Goal: Task Accomplishment & Management: Complete application form

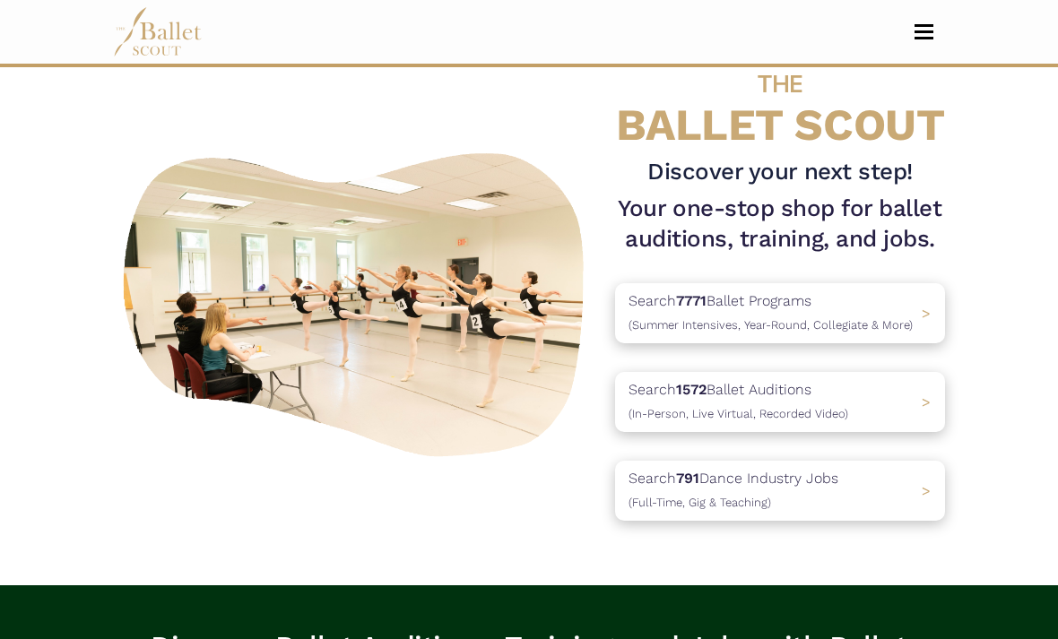
scroll to position [51, 0]
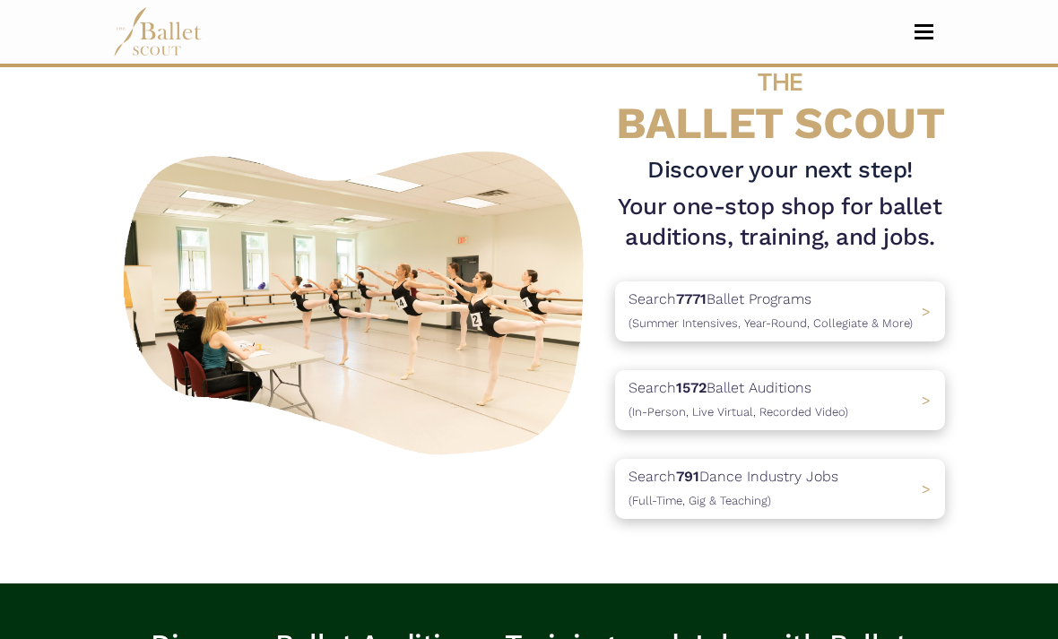
click at [916, 35] on button "Toggle navigation" at bounding box center [924, 31] width 42 height 17
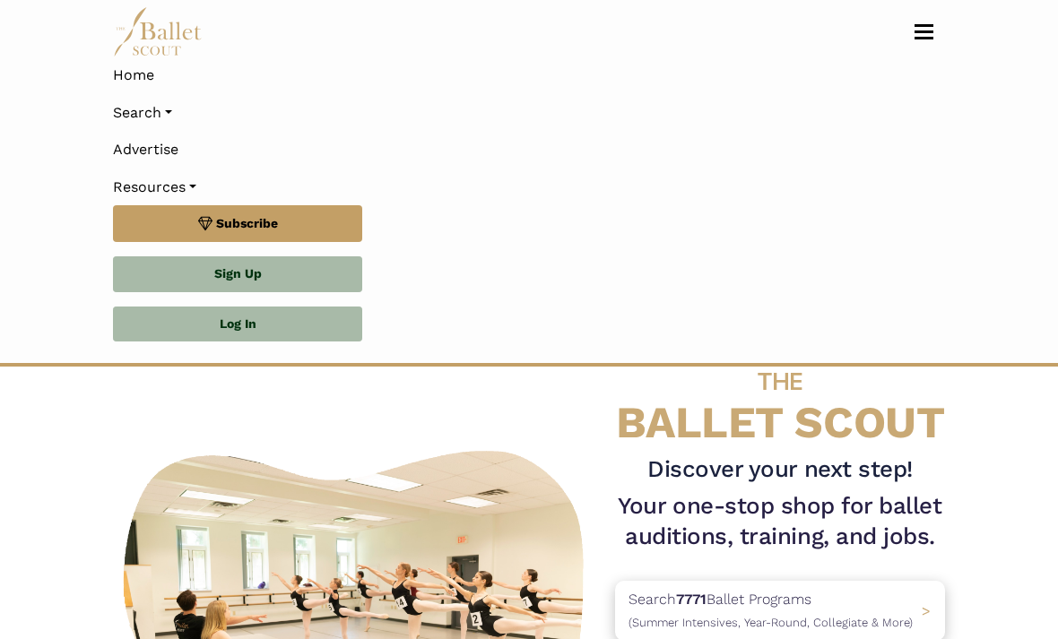
click at [177, 119] on link "Search" at bounding box center [529, 113] width 832 height 38
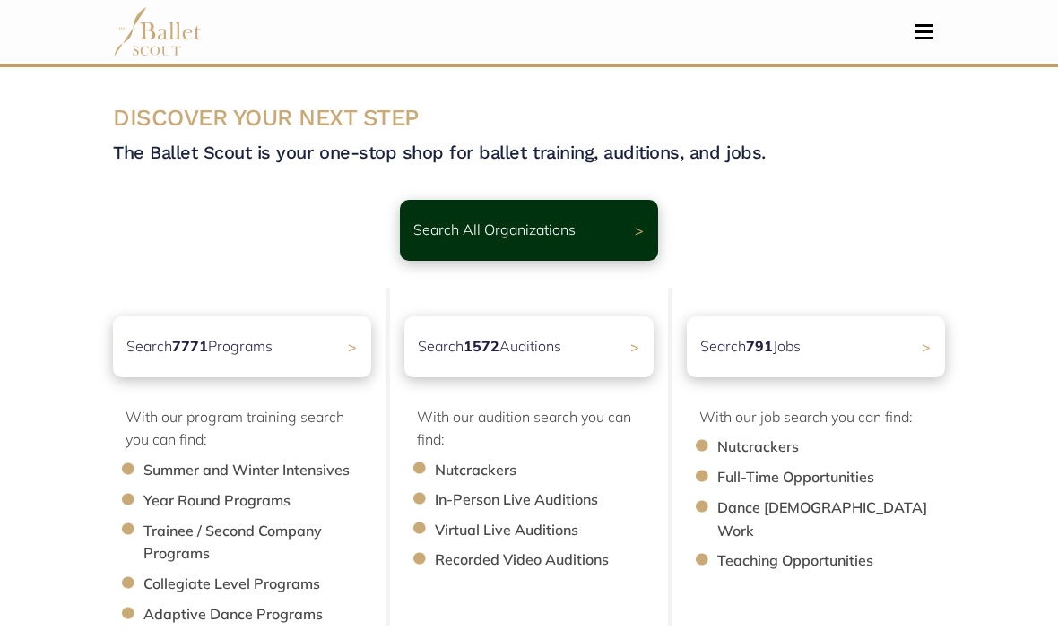
click at [921, 344] on div "Search 791 Jobs >" at bounding box center [816, 346] width 258 height 61
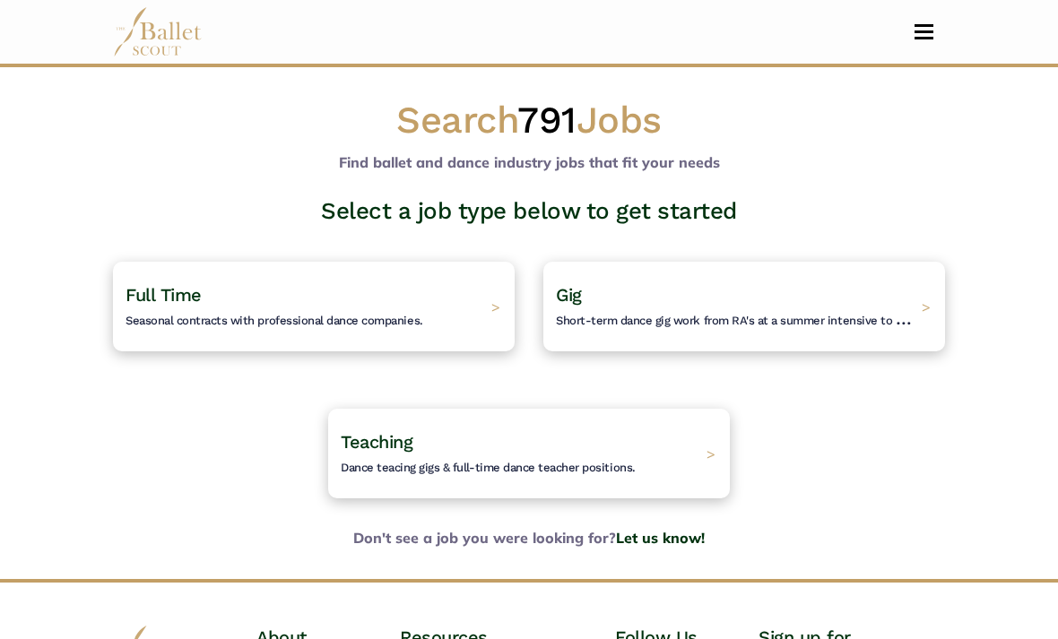
click at [322, 307] on h4 "Full Time Seasonal contracts with professional dance companies." at bounding box center [274, 306] width 298 height 47
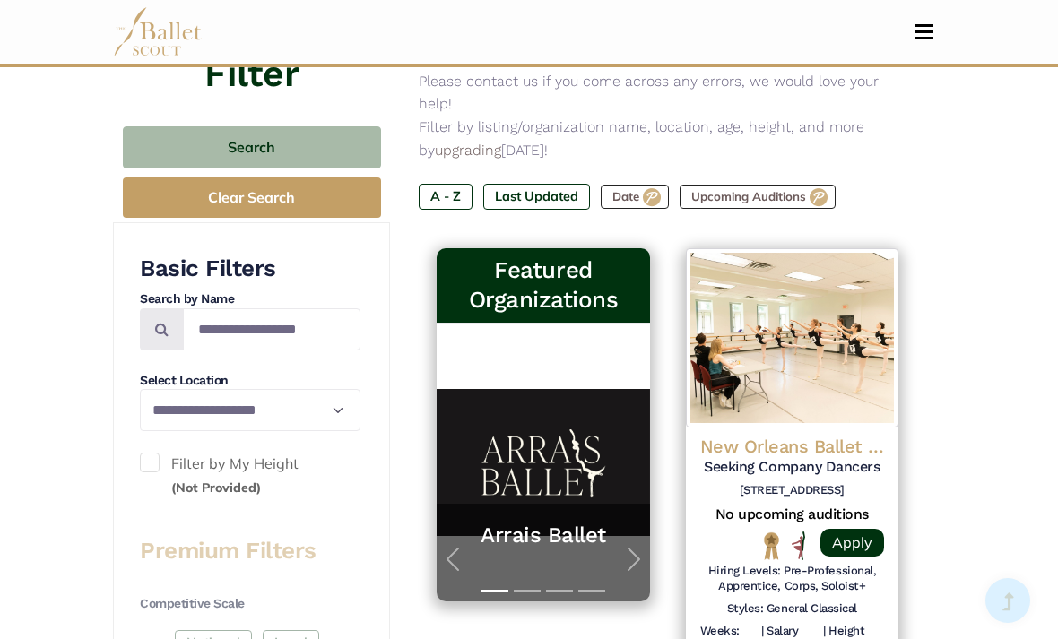
scroll to position [227, 0]
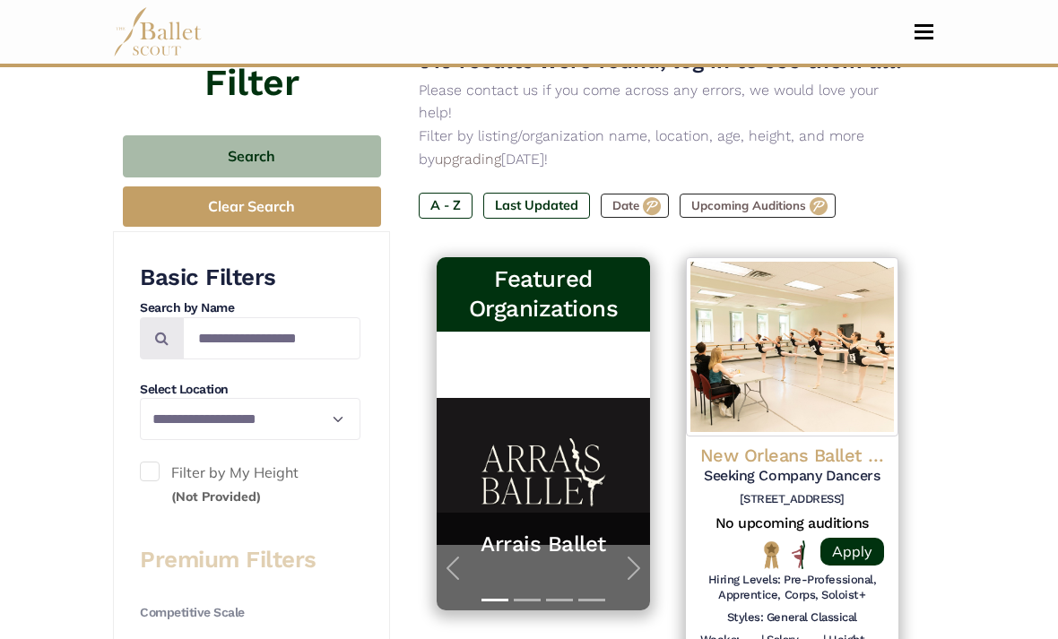
click at [443, 193] on label "A - Z" at bounding box center [446, 205] width 54 height 25
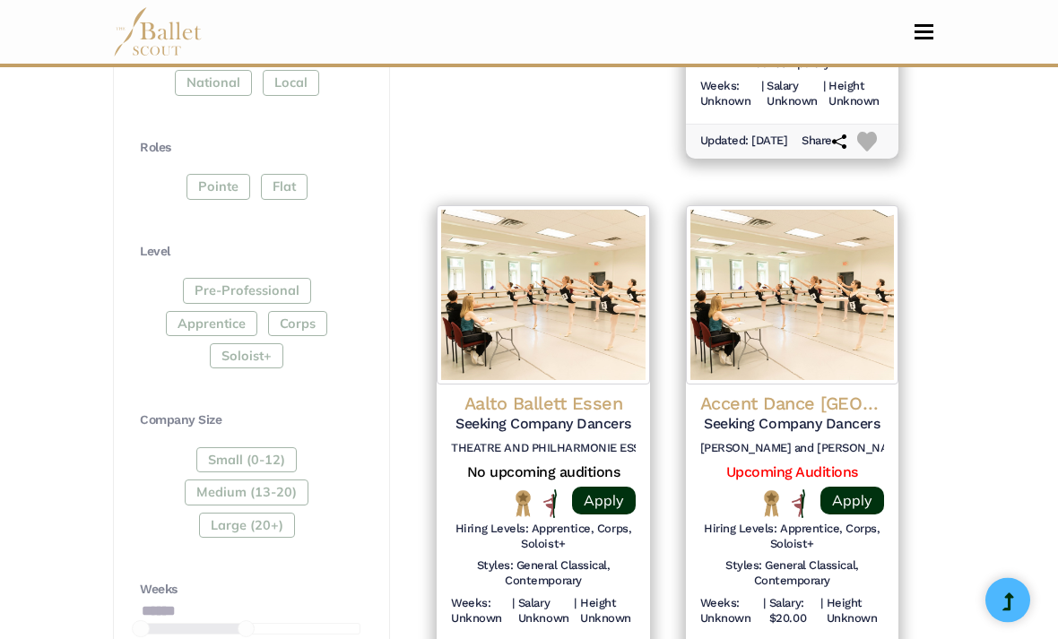
scroll to position [796, 0]
click at [828, 392] on h4 "Accent Dance NYC" at bounding box center [792, 403] width 184 height 23
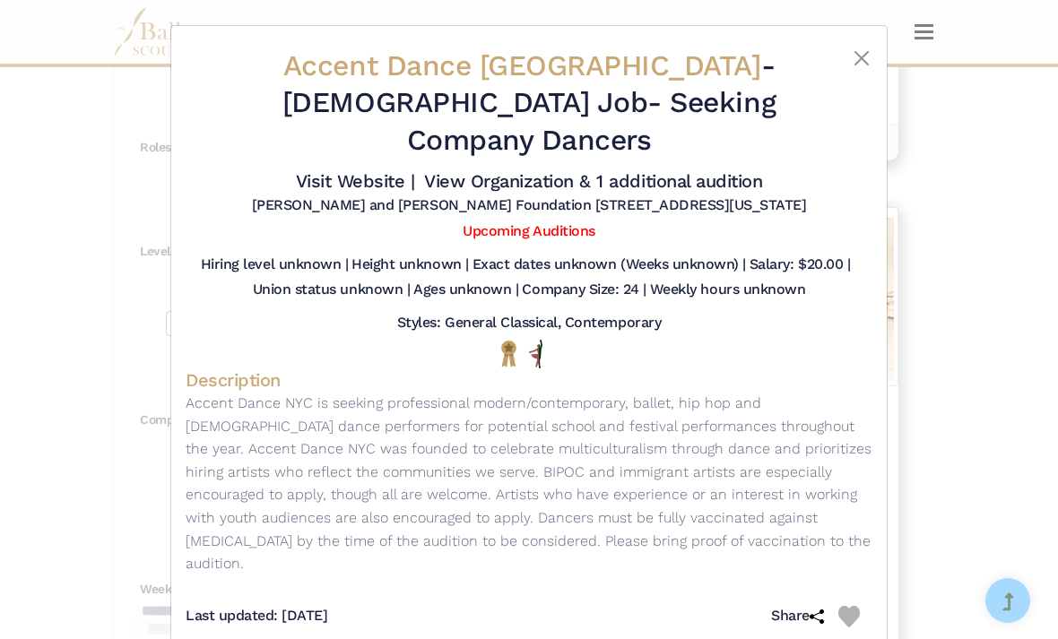
click at [533, 638] on div "Accent Dance NYC - Full Time Job - Seeking Company Dancers Visit Website | View…" at bounding box center [529, 319] width 1058 height 639
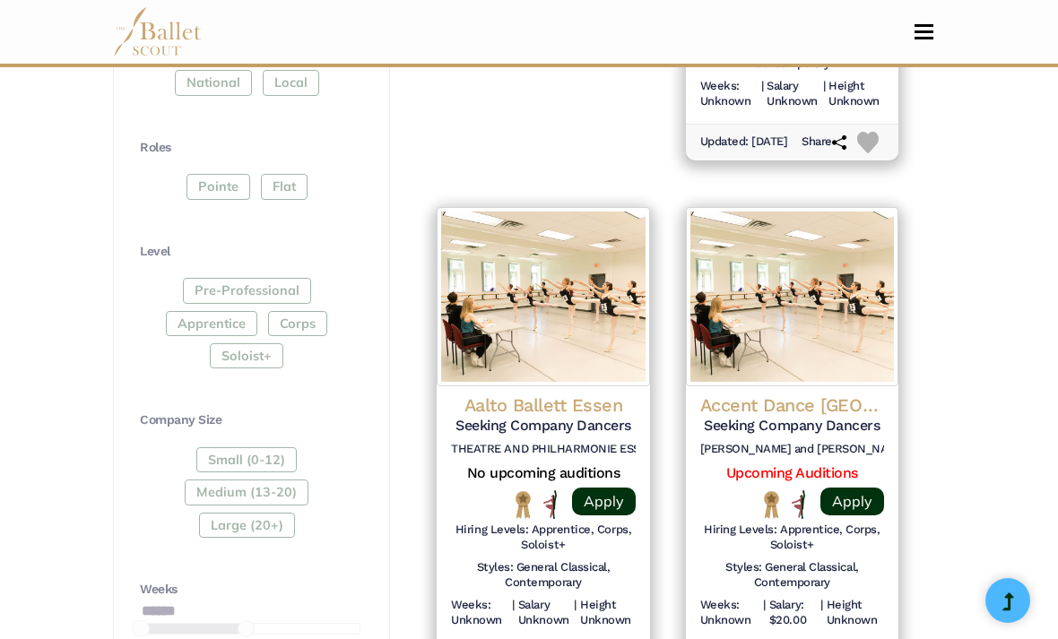
click at [834, 393] on h4 "Accent Dance NYC" at bounding box center [792, 404] width 184 height 23
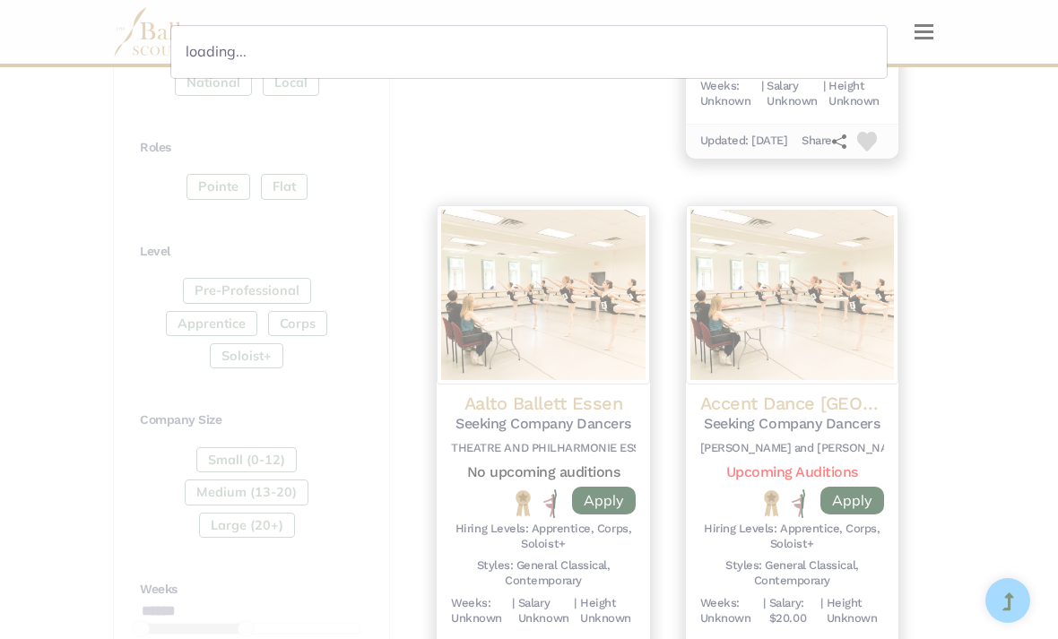
click at [831, 393] on div "loading..." at bounding box center [529, 319] width 1058 height 639
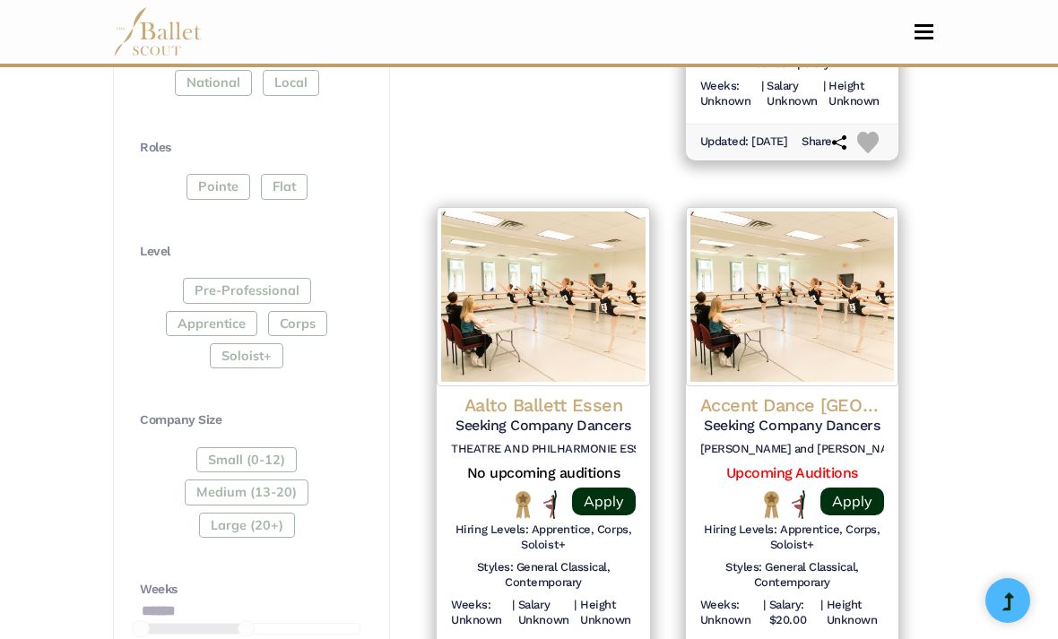
click at [817, 393] on h4 "Accent Dance NYC" at bounding box center [792, 404] width 184 height 23
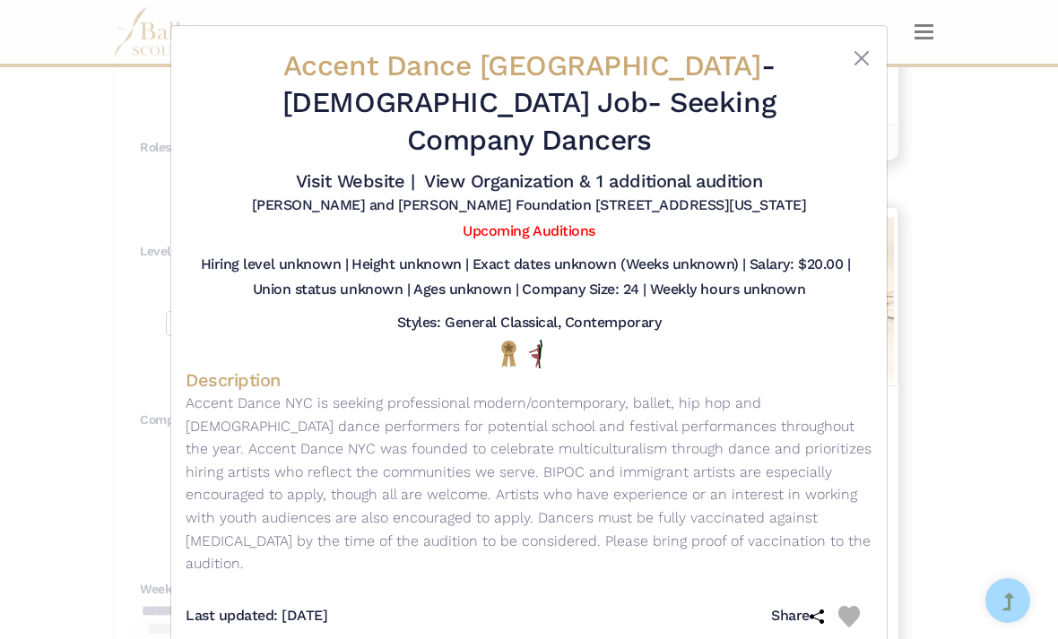
click at [869, 50] on button "Close" at bounding box center [862, 59] width 22 height 22
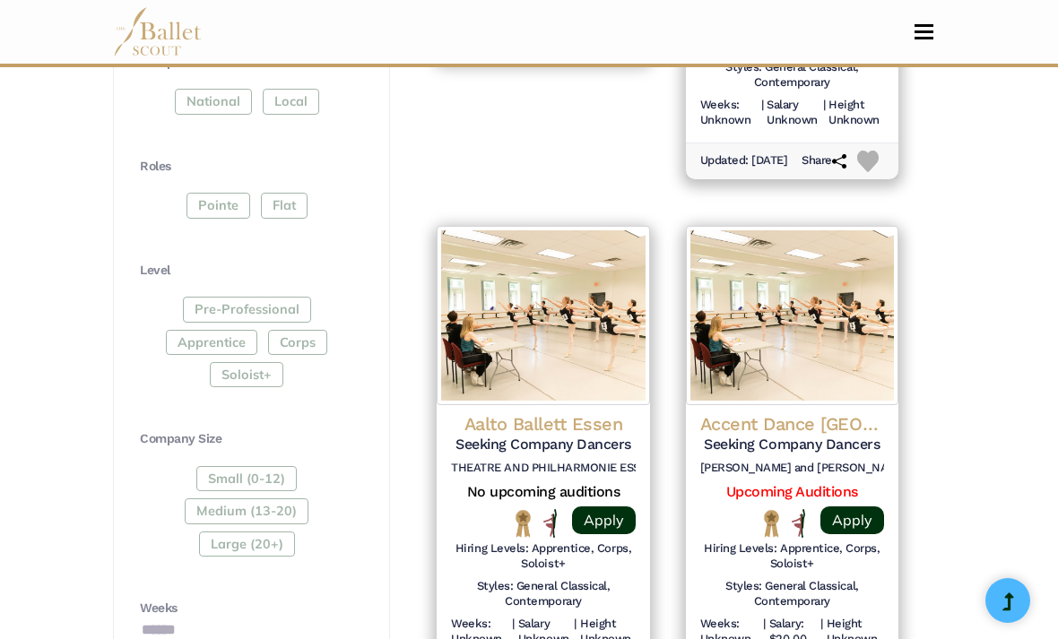
scroll to position [758, 0]
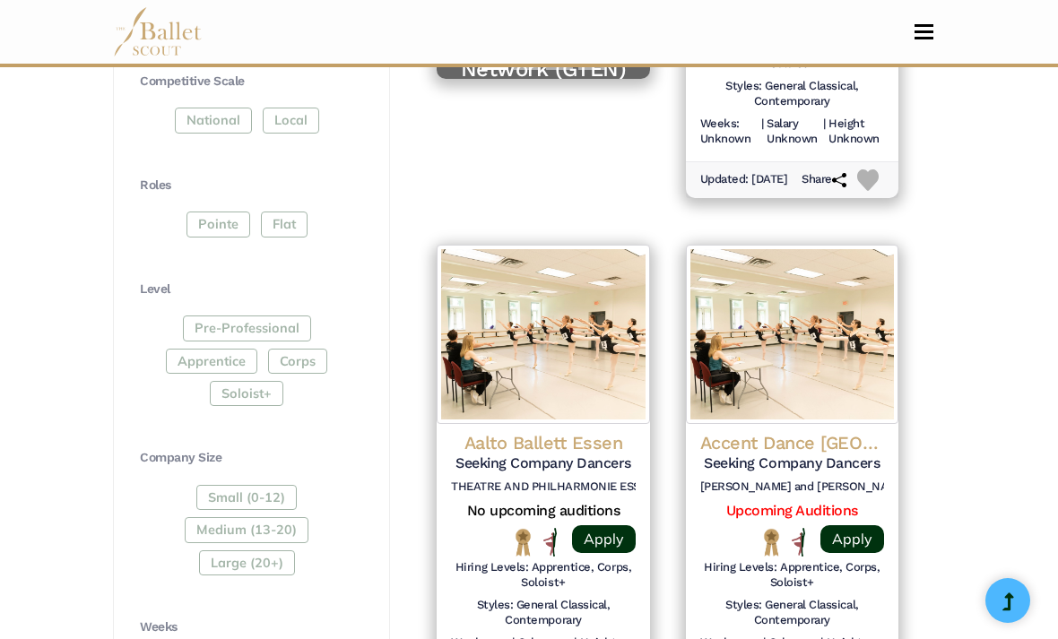
click at [312, 350] on div "Pre-Professional Apprentice Corps Soloist+" at bounding box center [250, 364] width 220 height 98
click at [300, 350] on div "Pre-Professional Apprentice Corps Soloist+" at bounding box center [250, 364] width 220 height 98
click at [310, 357] on div "Pre-Professional Apprentice Corps Soloist+" at bounding box center [250, 364] width 220 height 98
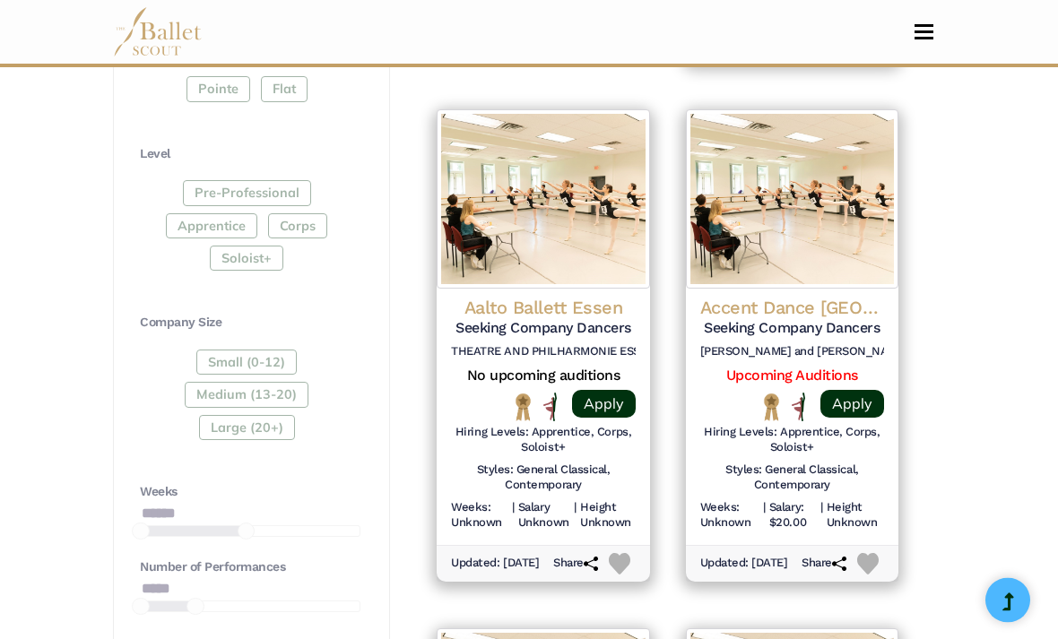
scroll to position [877, 0]
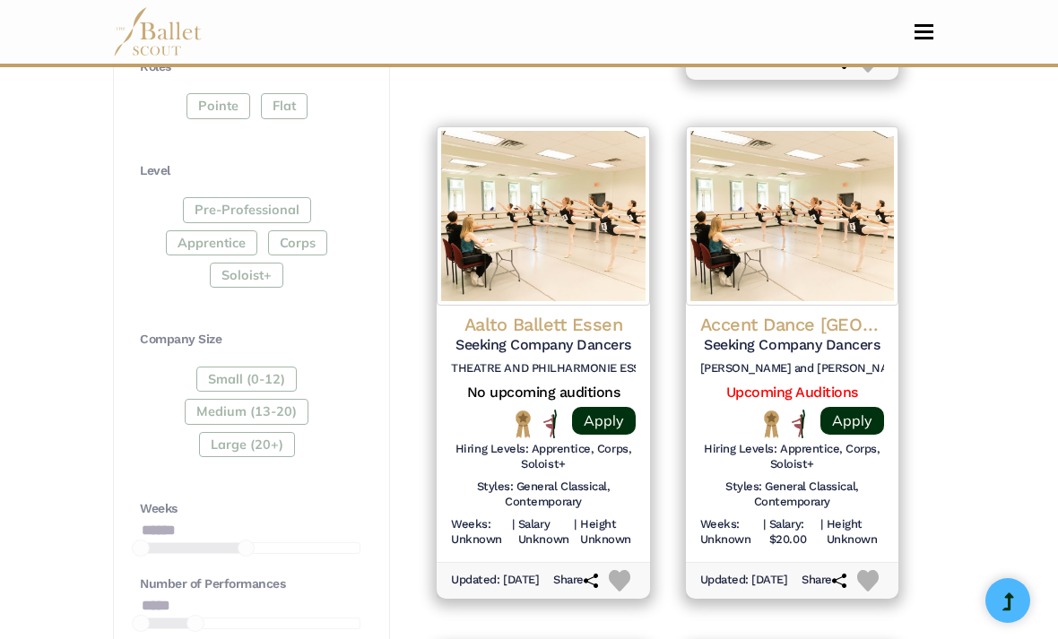
click at [306, 244] on div "Pre-Professional Apprentice Corps Soloist+" at bounding box center [250, 246] width 220 height 98
click at [312, 238] on div "Pre-Professional Apprentice Corps Soloist+" at bounding box center [250, 246] width 220 height 98
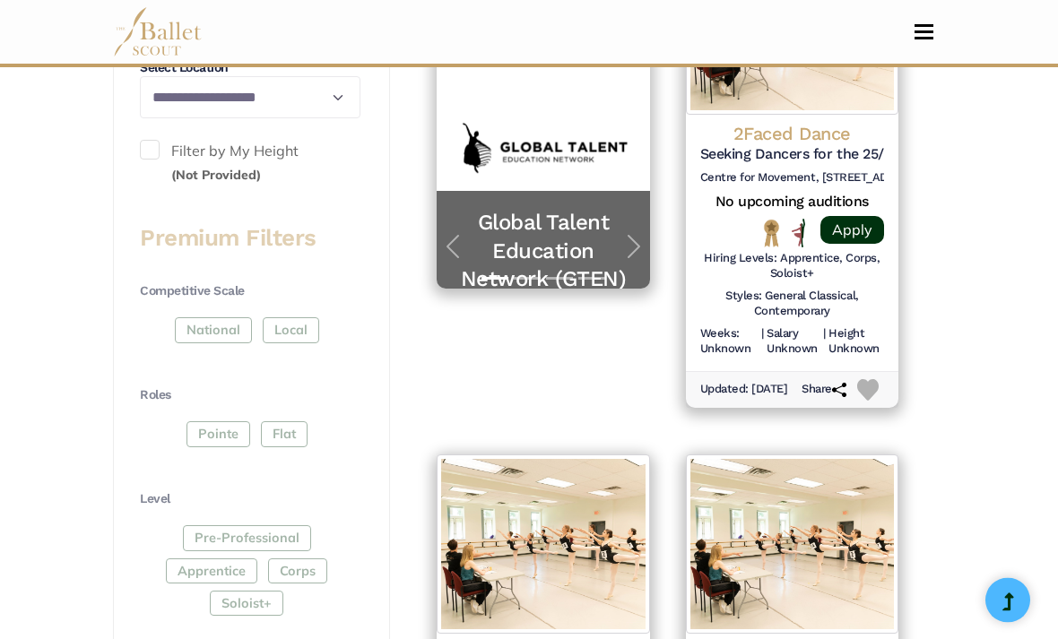
scroll to position [548, 0]
click at [309, 557] on div "Pre-Professional Apprentice Corps Soloist+" at bounding box center [250, 574] width 220 height 98
click at [295, 561] on div "Pre-Professional Apprentice Corps Soloist+" at bounding box center [250, 574] width 220 height 98
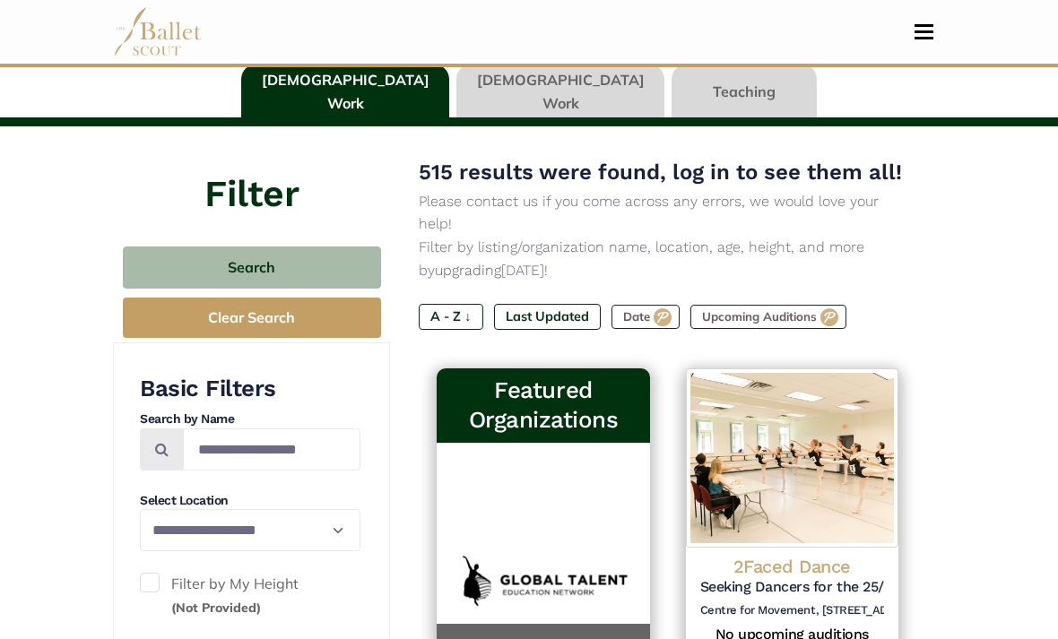
scroll to position [113, 0]
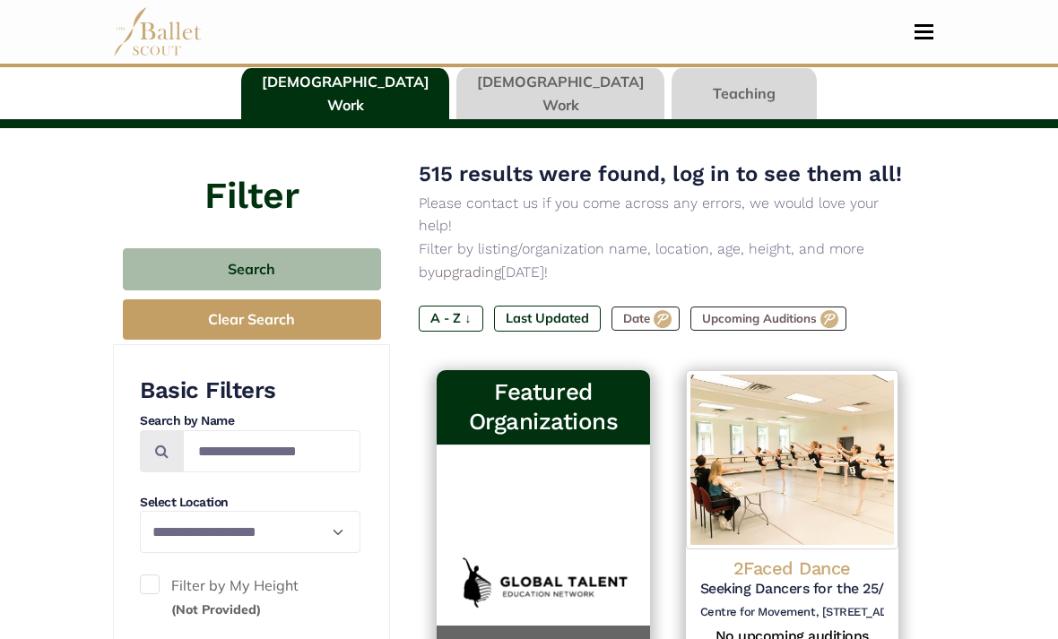
click at [316, 272] on button "Search" at bounding box center [252, 270] width 258 height 42
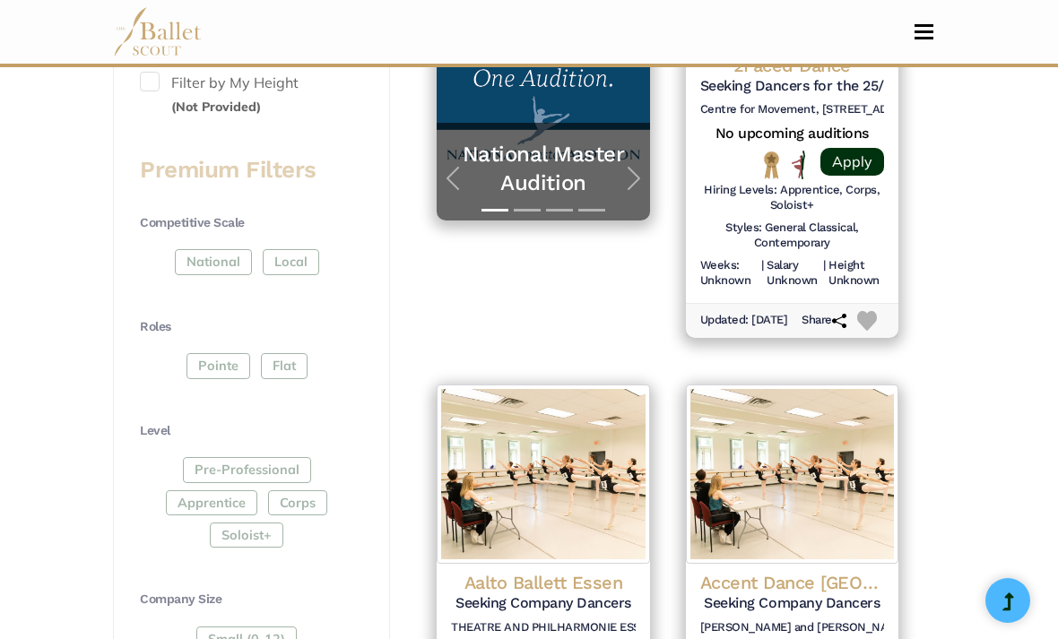
scroll to position [618, 0]
click at [276, 491] on div "Pre-Professional Apprentice Corps Soloist+" at bounding box center [250, 505] width 220 height 98
click at [221, 488] on div "Pre-Professional Apprentice Corps Soloist+" at bounding box center [250, 505] width 220 height 98
click at [229, 462] on div "Pre-Professional Apprentice Corps Soloist+" at bounding box center [250, 505] width 220 height 98
click at [207, 496] on div "Pre-Professional Apprentice Corps Soloist+" at bounding box center [250, 505] width 220 height 98
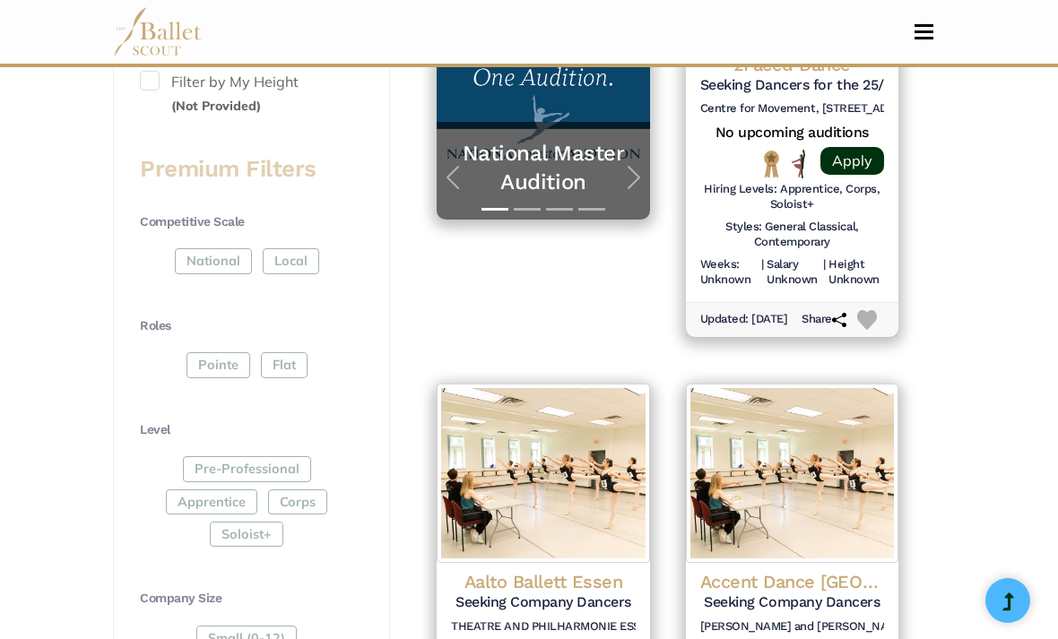
click at [272, 487] on div "Pre-Professional Apprentice Corps Soloist+" at bounding box center [250, 505] width 220 height 98
click at [225, 488] on div "Pre-Professional Apprentice Corps Soloist+" at bounding box center [250, 505] width 220 height 98
click at [303, 512] on div "Pre-Professional Apprentice Corps Soloist+" at bounding box center [250, 505] width 220 height 98
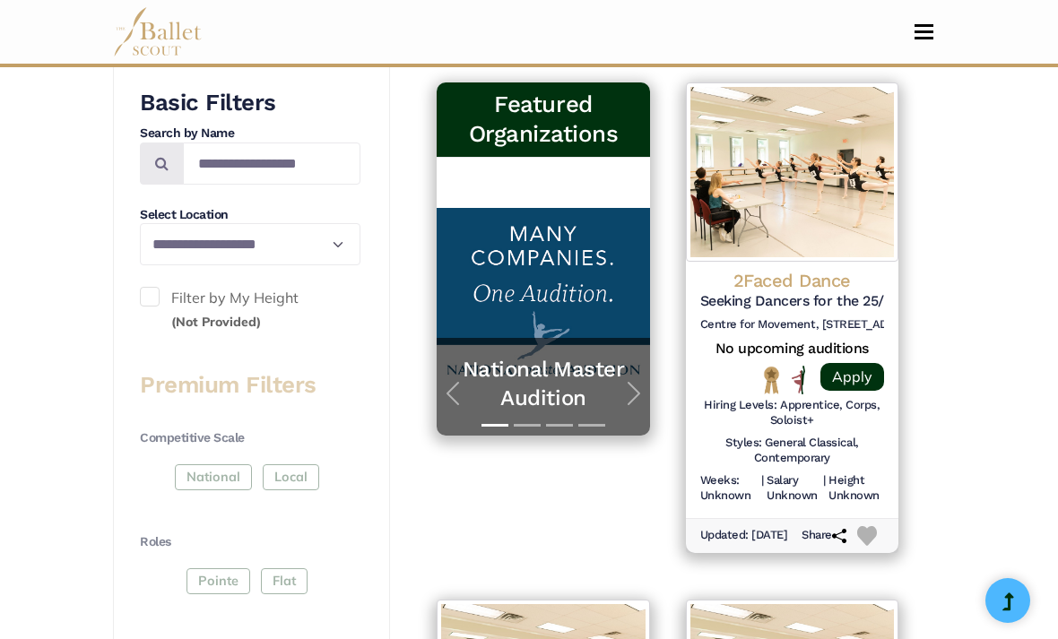
scroll to position [401, 0]
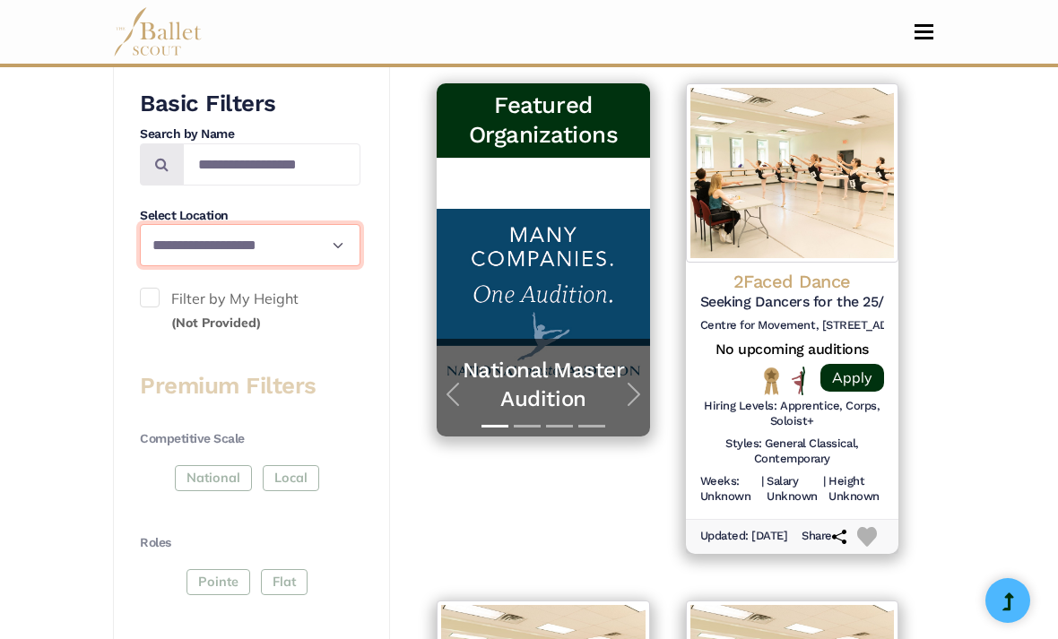
click at [331, 245] on select "**********" at bounding box center [250, 245] width 220 height 42
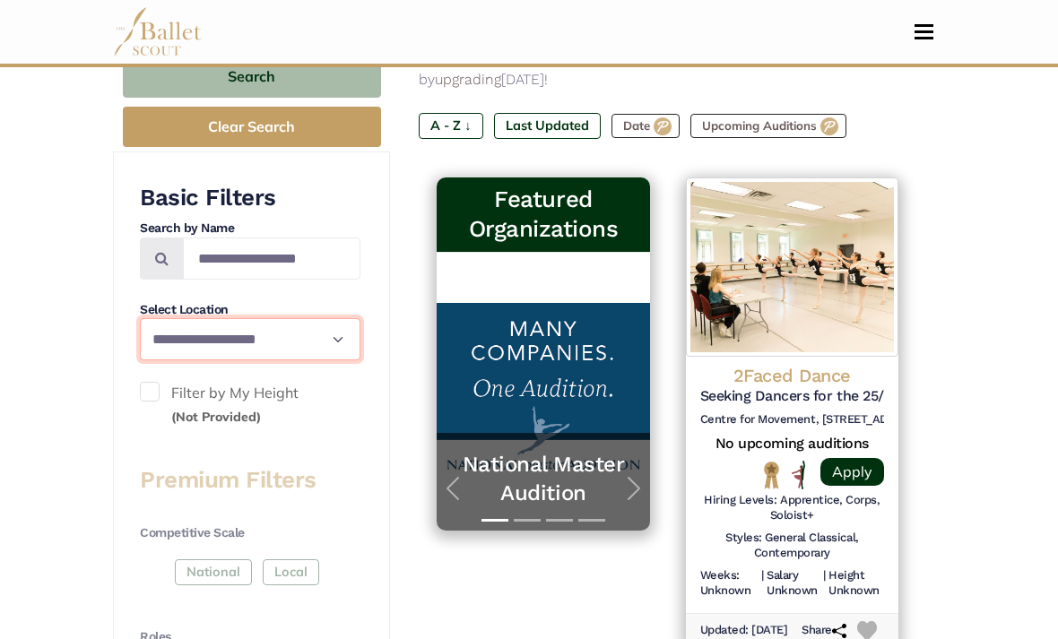
scroll to position [307, 0]
click at [556, 453] on h5 "National Master Audition" at bounding box center [542, 479] width 177 height 56
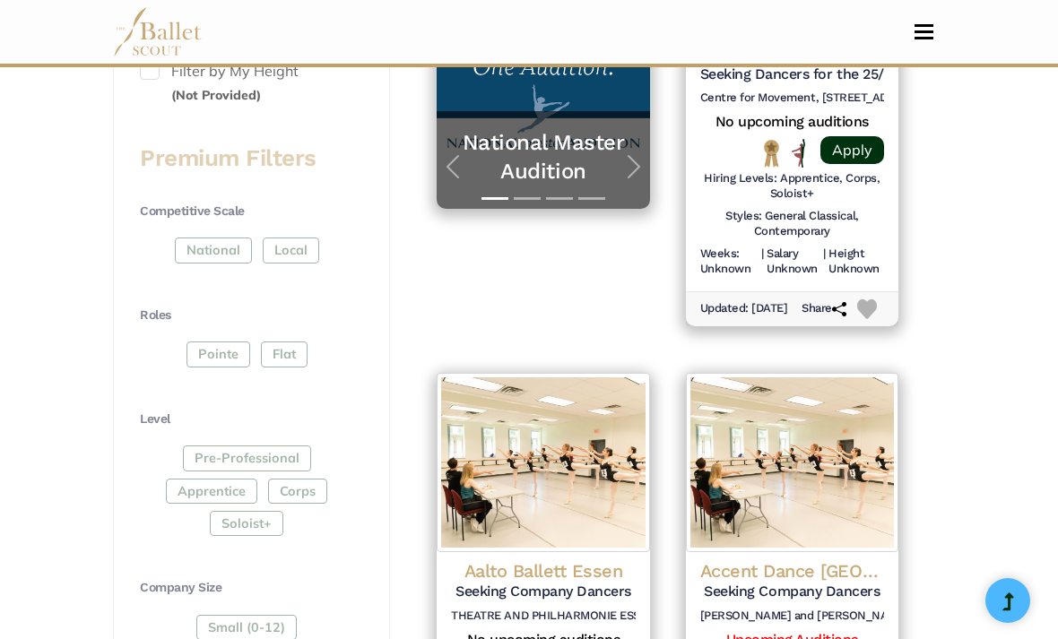
scroll to position [648, 0]
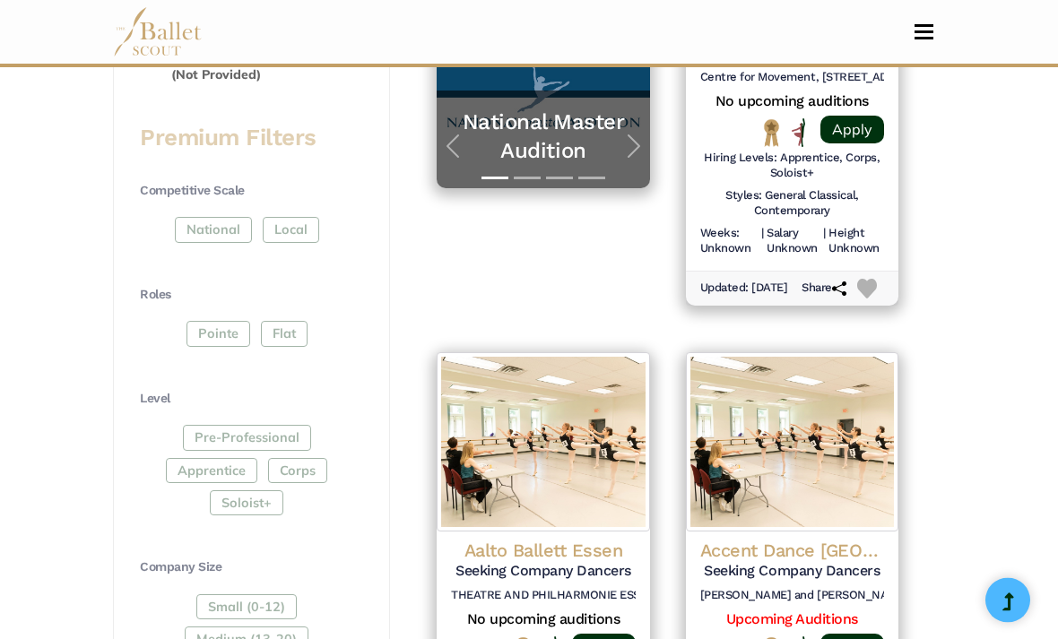
click at [334, 539] on div "Competitive Scale National Local Roles Pointe Flat Level Pre-Professional Appre…" at bounding box center [250, 438] width 220 height 511
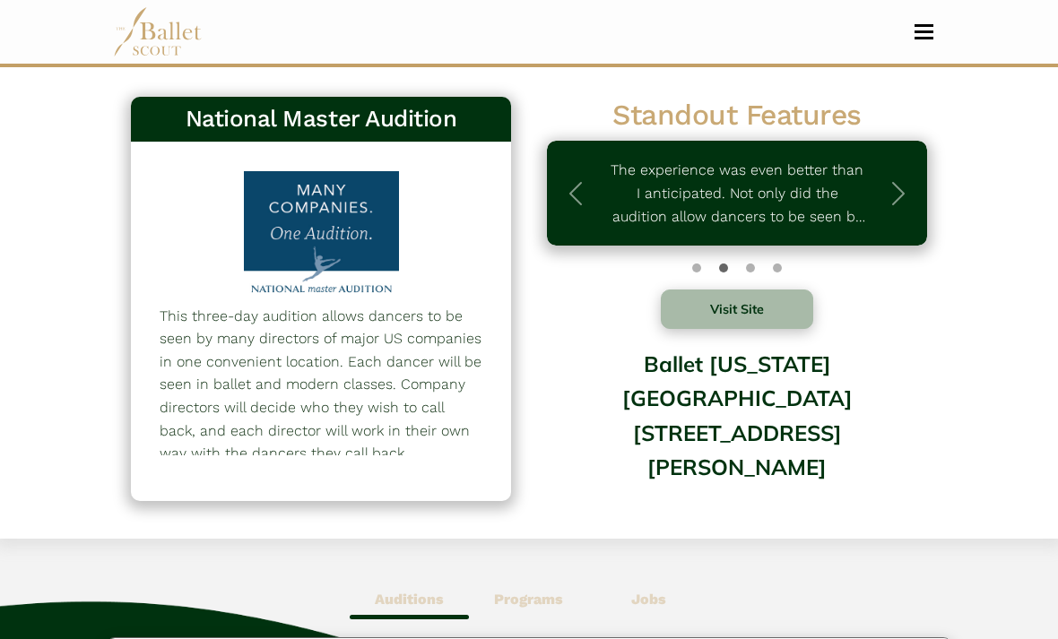
click at [889, 200] on span "button" at bounding box center [898, 193] width 29 height 29
click at [766, 315] on button "Visit Site" at bounding box center [737, 308] width 152 height 39
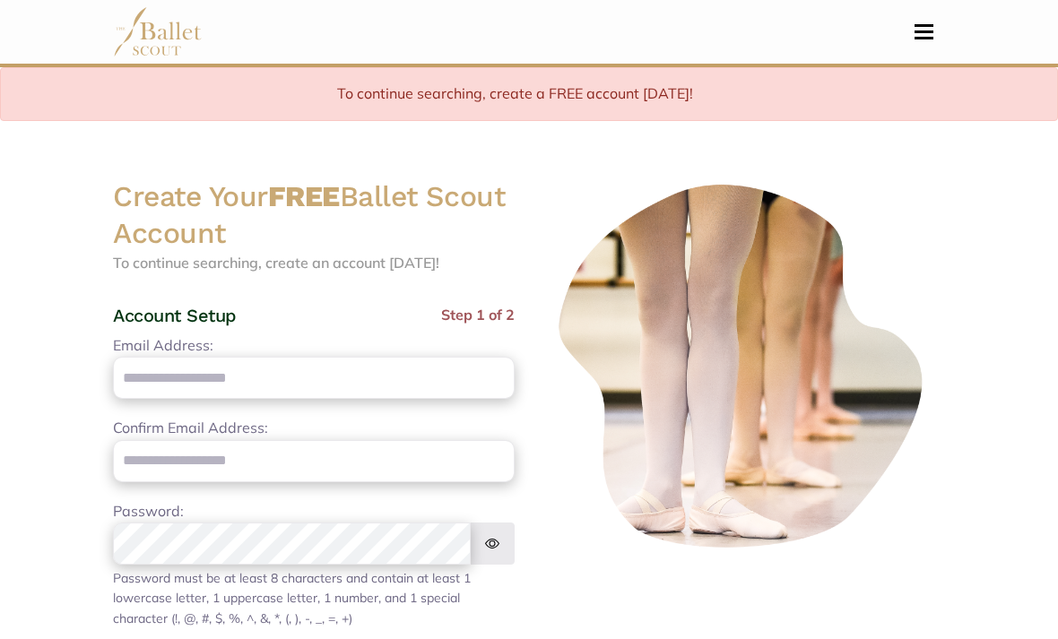
scroll to position [623, 0]
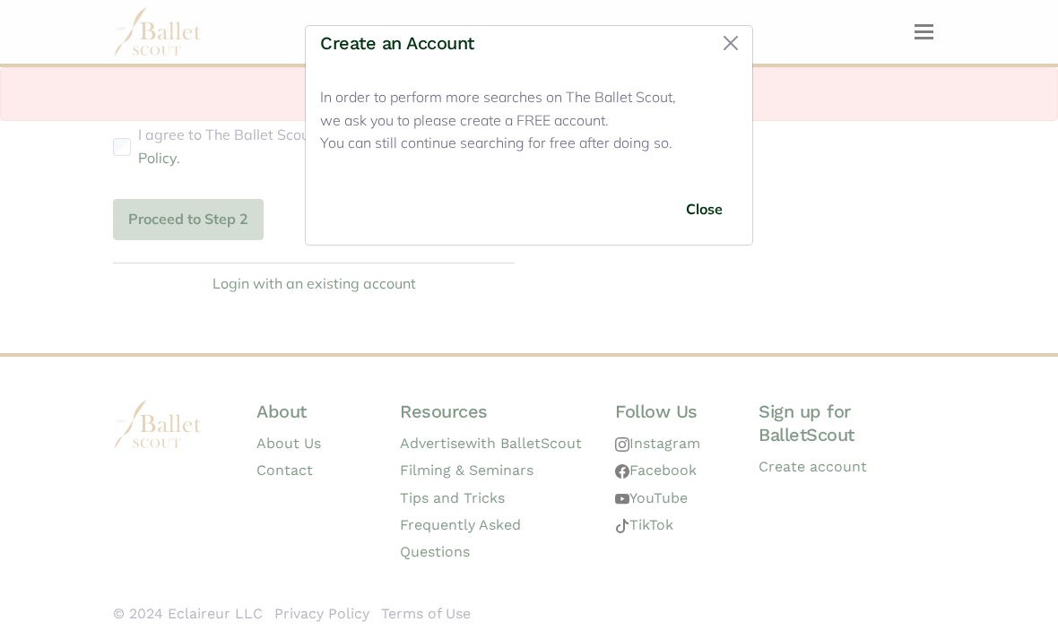
click at [718, 208] on button "Close" at bounding box center [703, 209] width 67 height 42
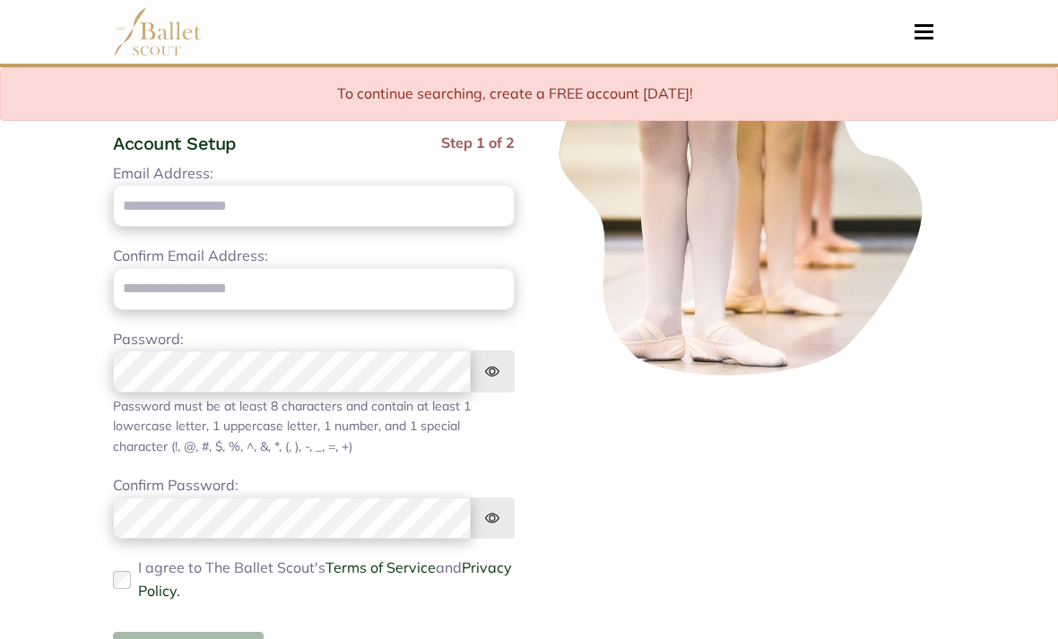
scroll to position [0, 0]
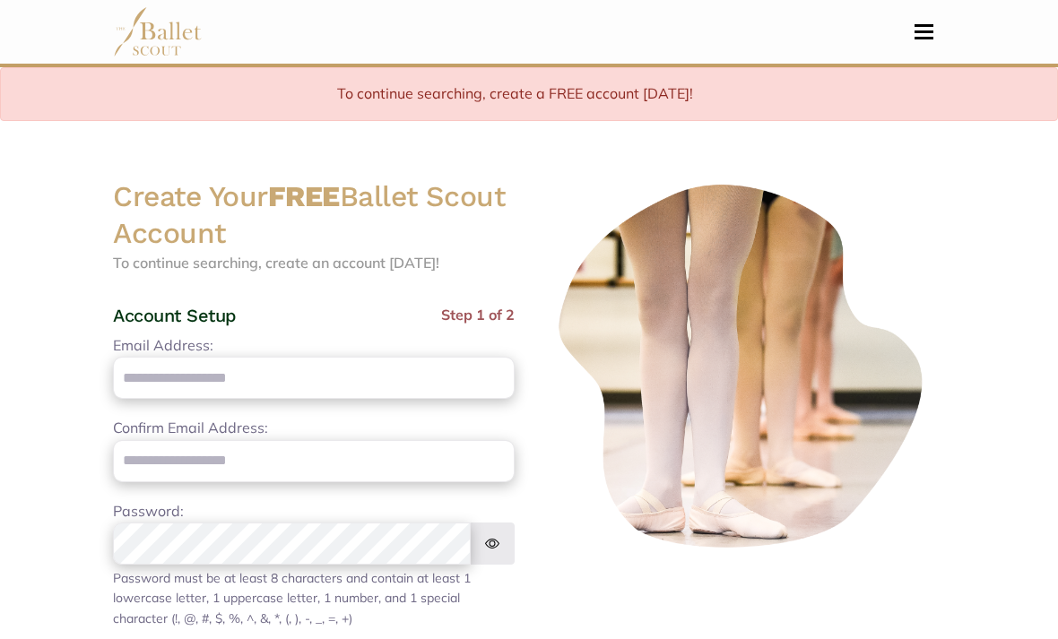
click at [932, 27] on button "Toggle navigation" at bounding box center [924, 31] width 42 height 17
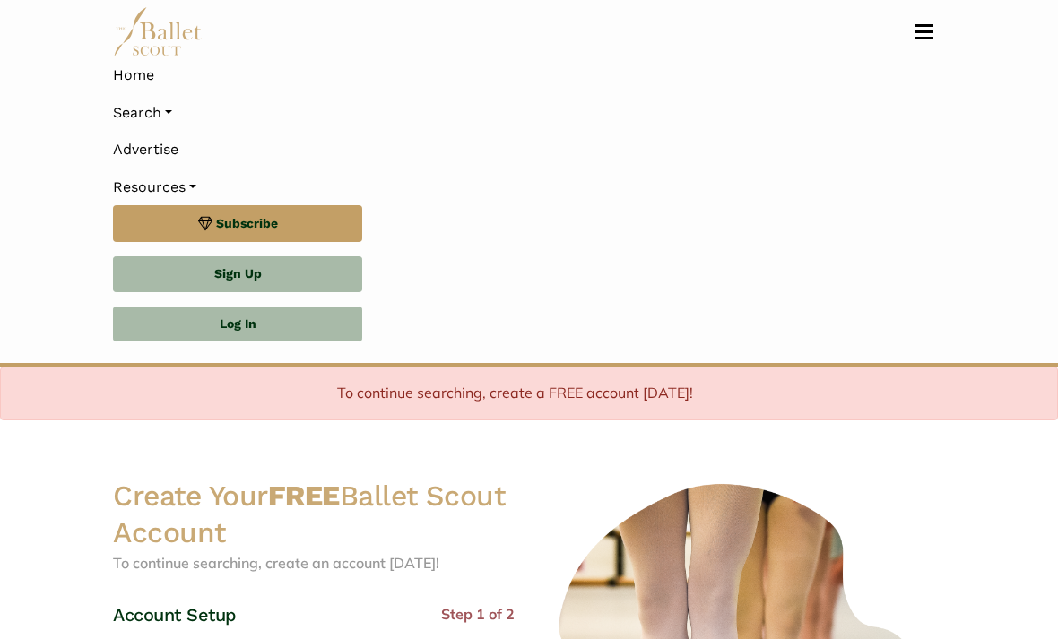
click at [170, 116] on link "Search" at bounding box center [529, 113] width 832 height 38
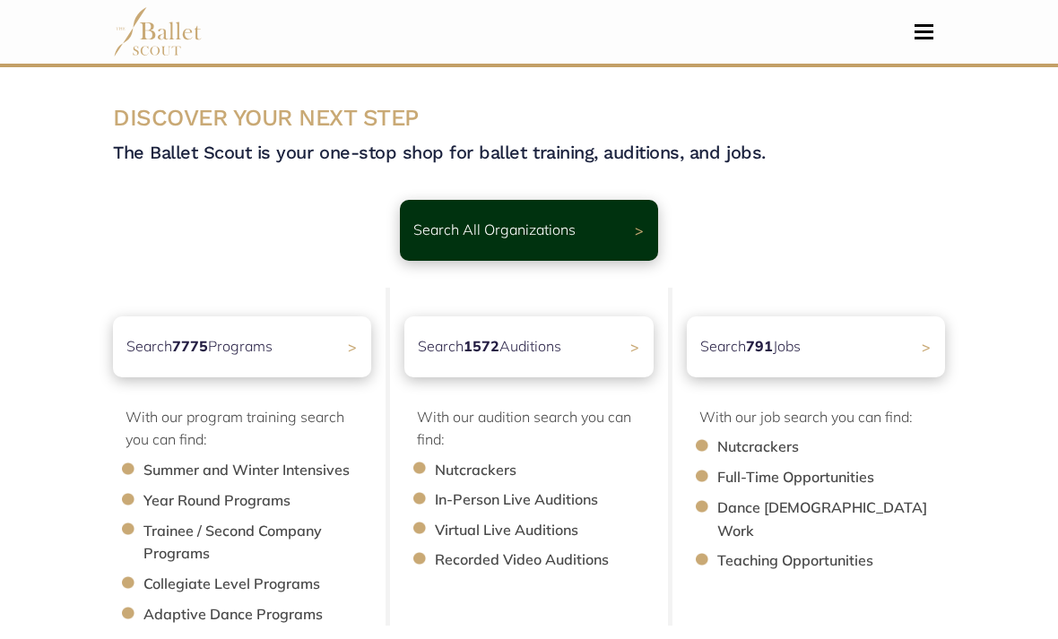
click at [887, 344] on div "Search 791 Jobs >" at bounding box center [816, 346] width 258 height 61
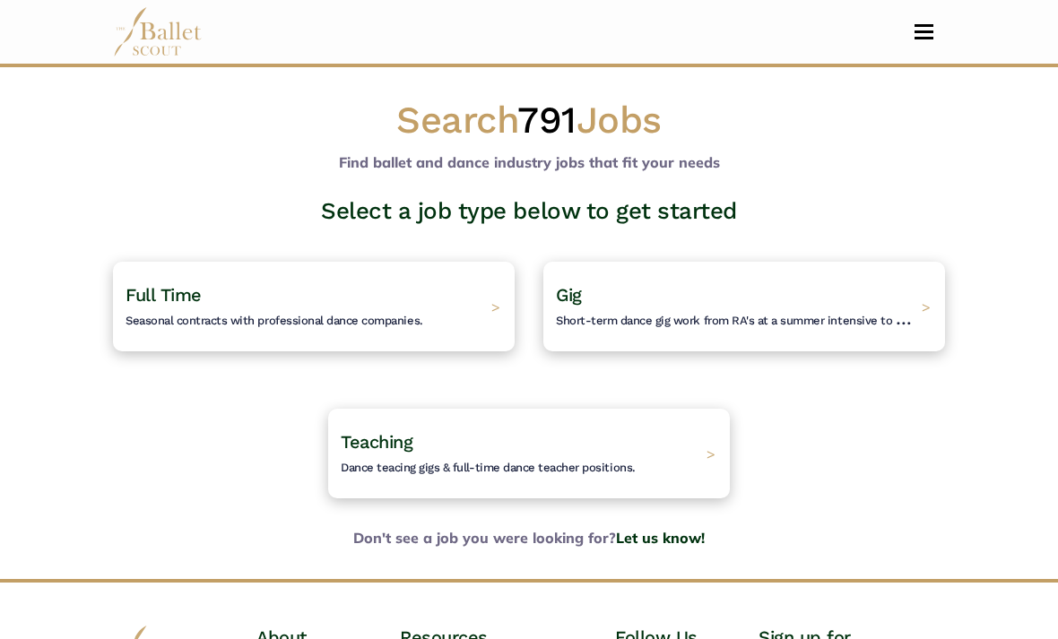
click at [458, 315] on div "Full Time Seasonal contracts with professional dance companies. >" at bounding box center [314, 307] width 402 height 90
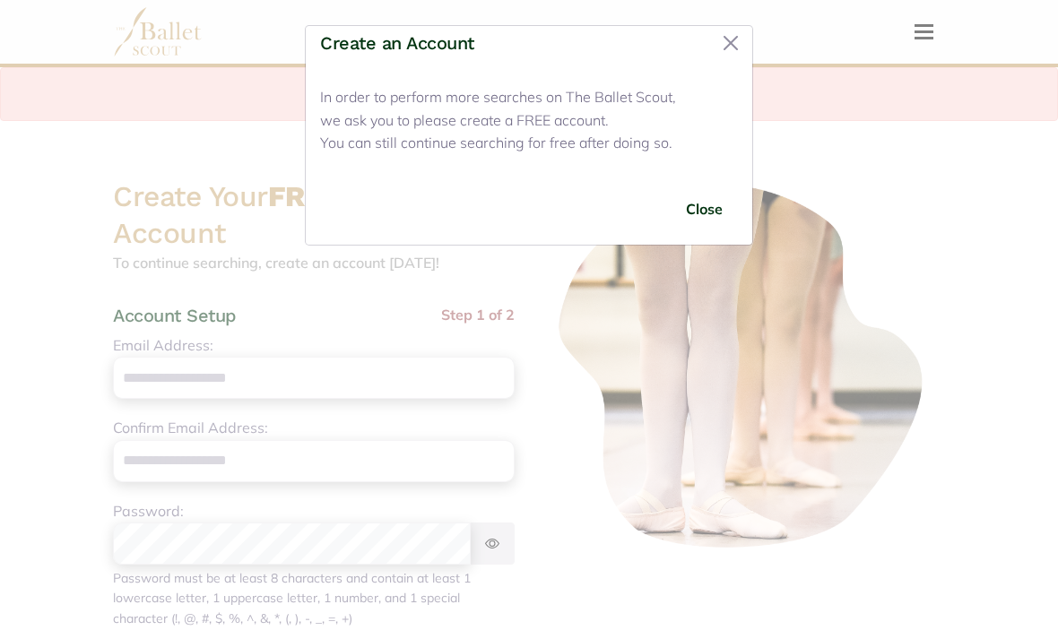
click at [710, 213] on button "Close" at bounding box center [703, 209] width 67 height 42
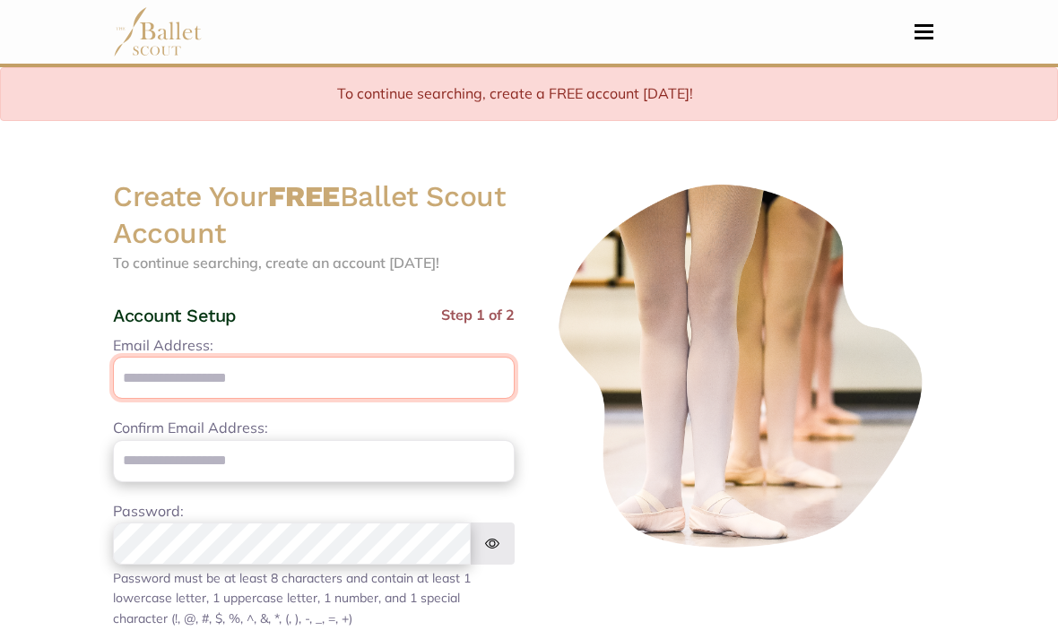
click at [192, 381] on input "Email Address:" at bounding box center [314, 378] width 402 height 42
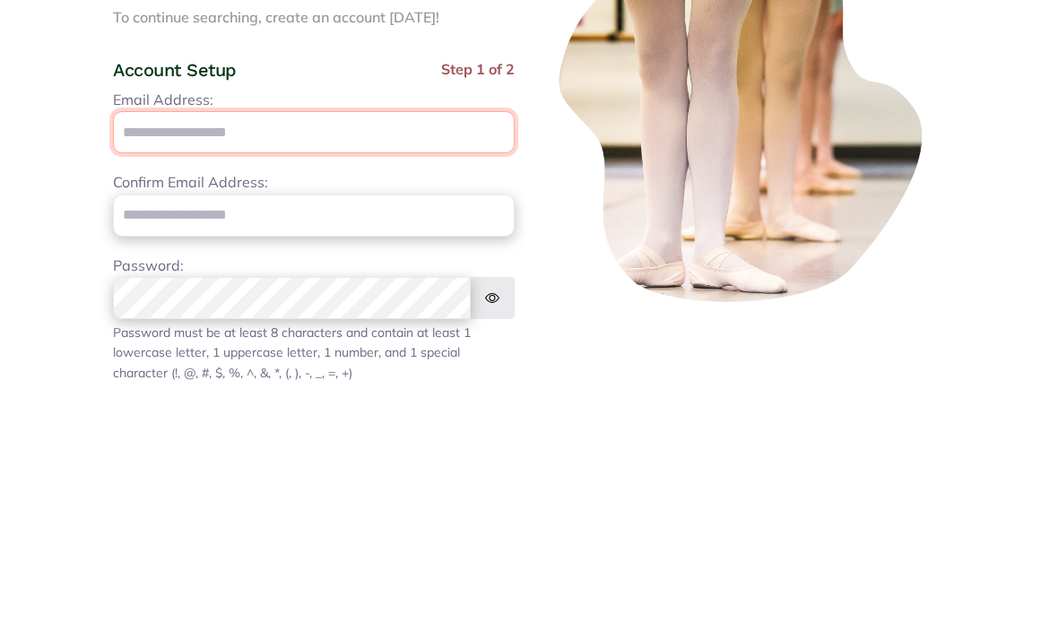
type input "**********"
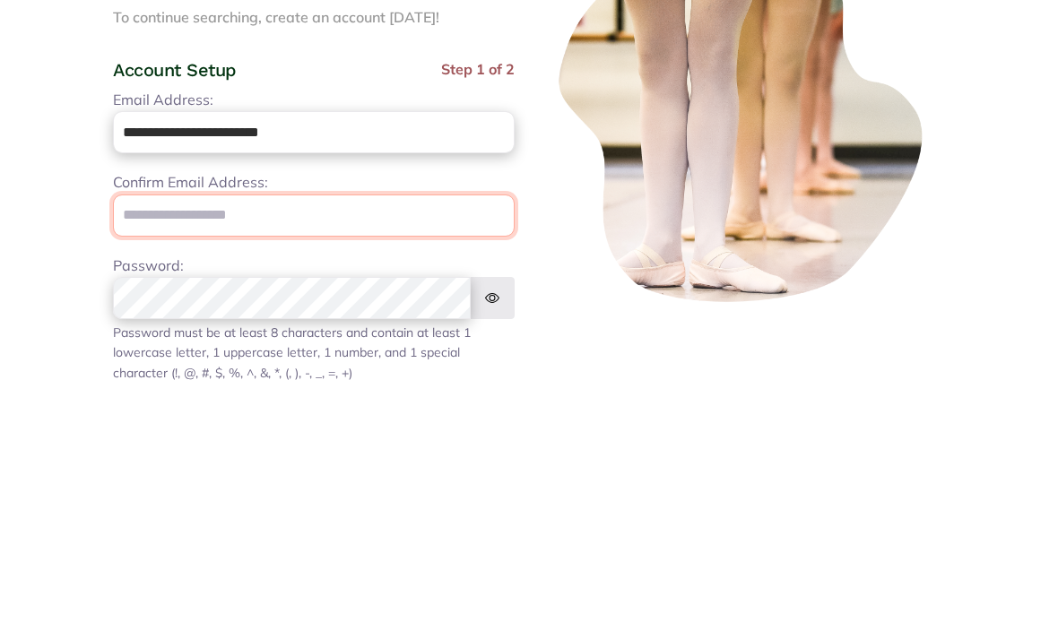
type input "**********"
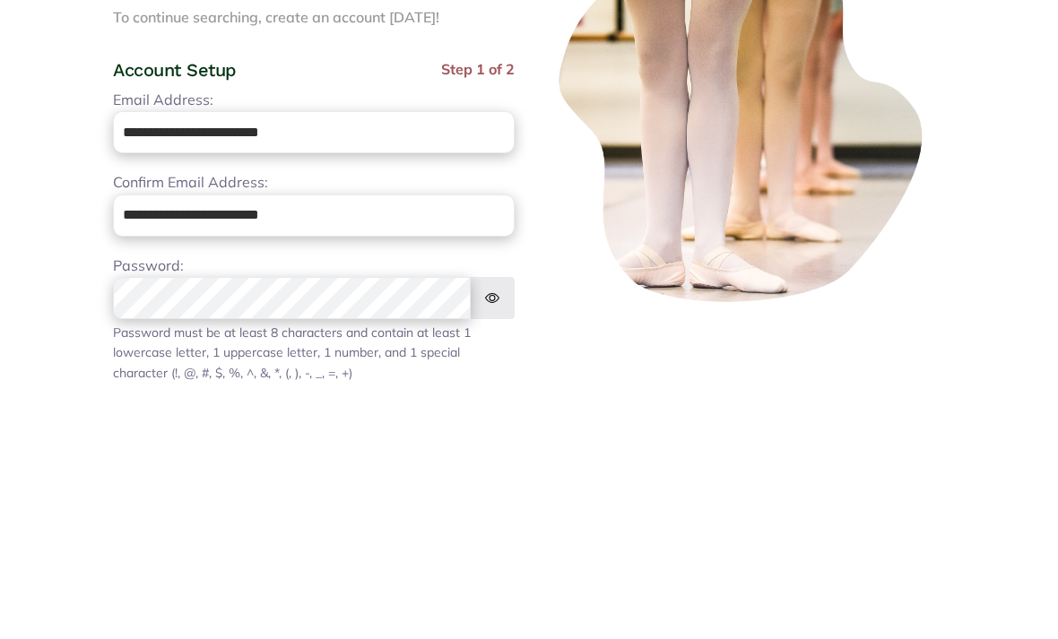
scroll to position [1, 0]
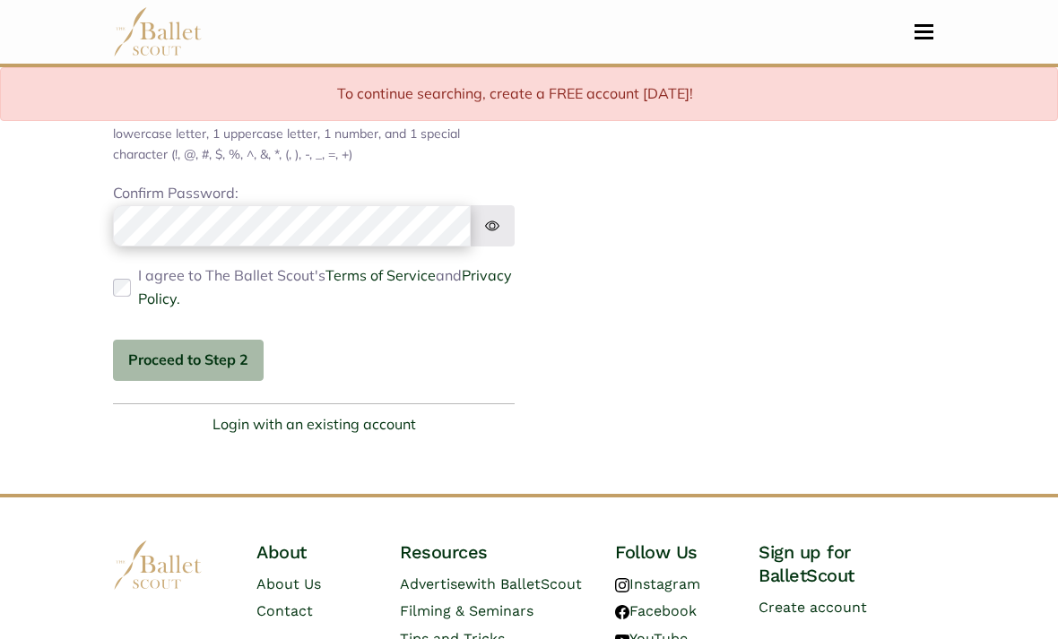
click at [232, 354] on button "Proceed to Step 2" at bounding box center [188, 361] width 151 height 42
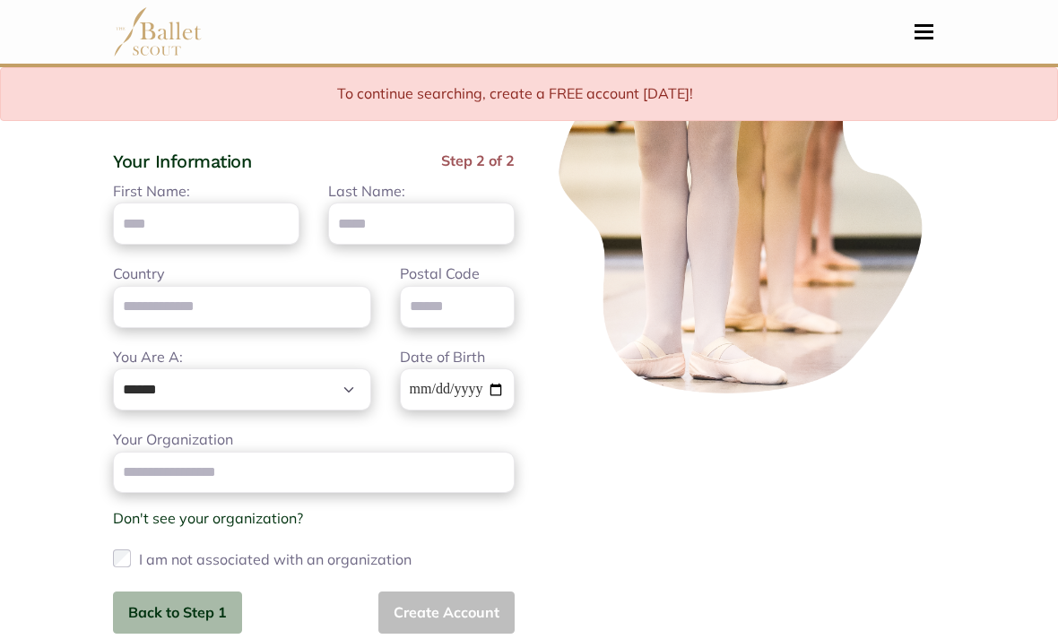
scroll to position [0, 0]
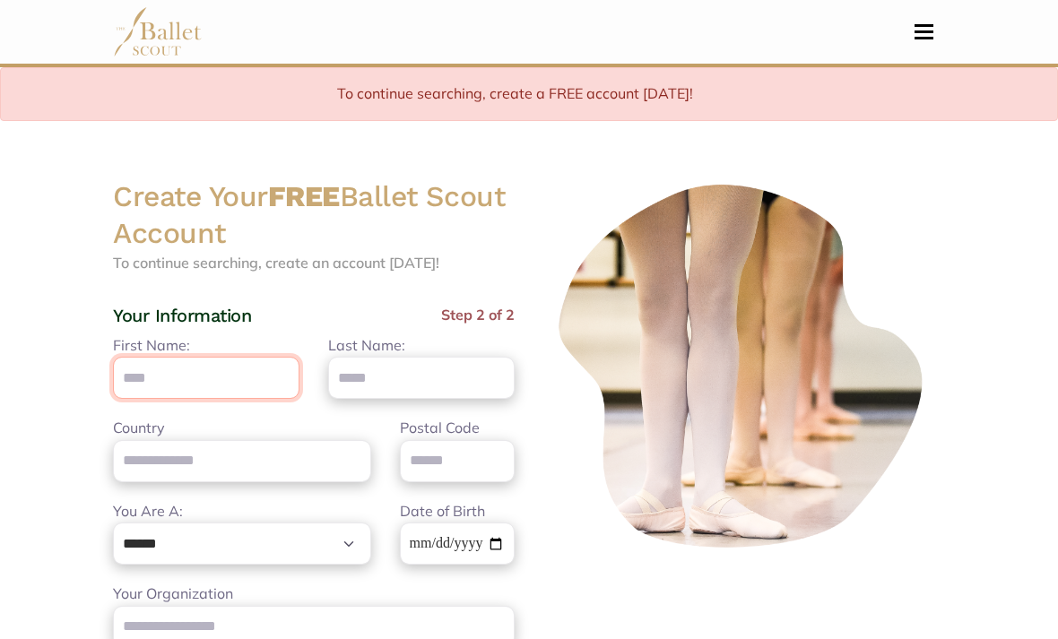
click at [260, 380] on input "First Name:" at bounding box center [206, 378] width 186 height 42
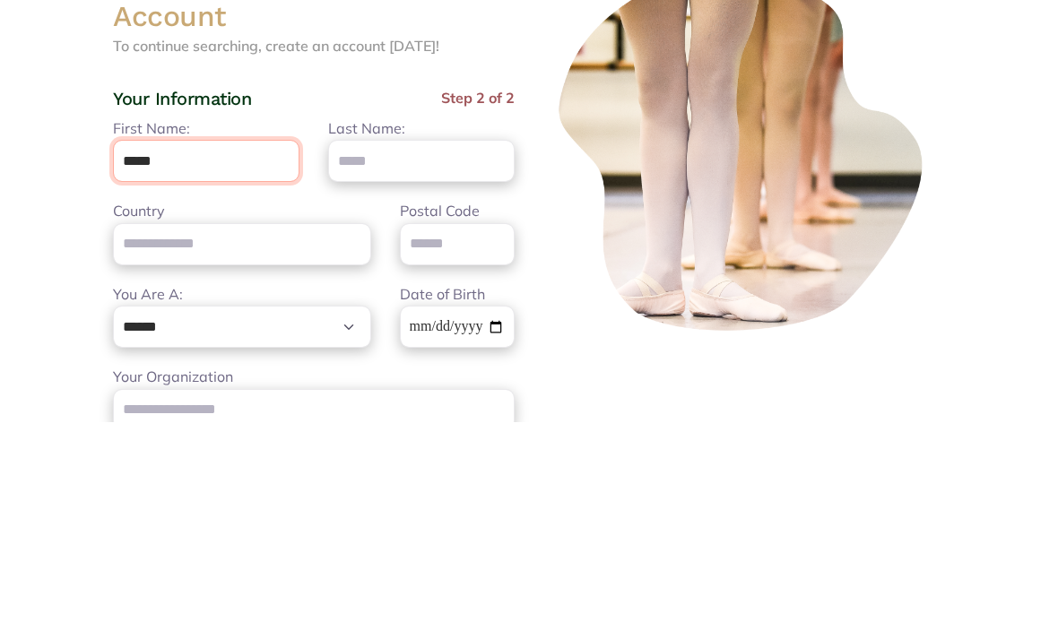
type input "*****"
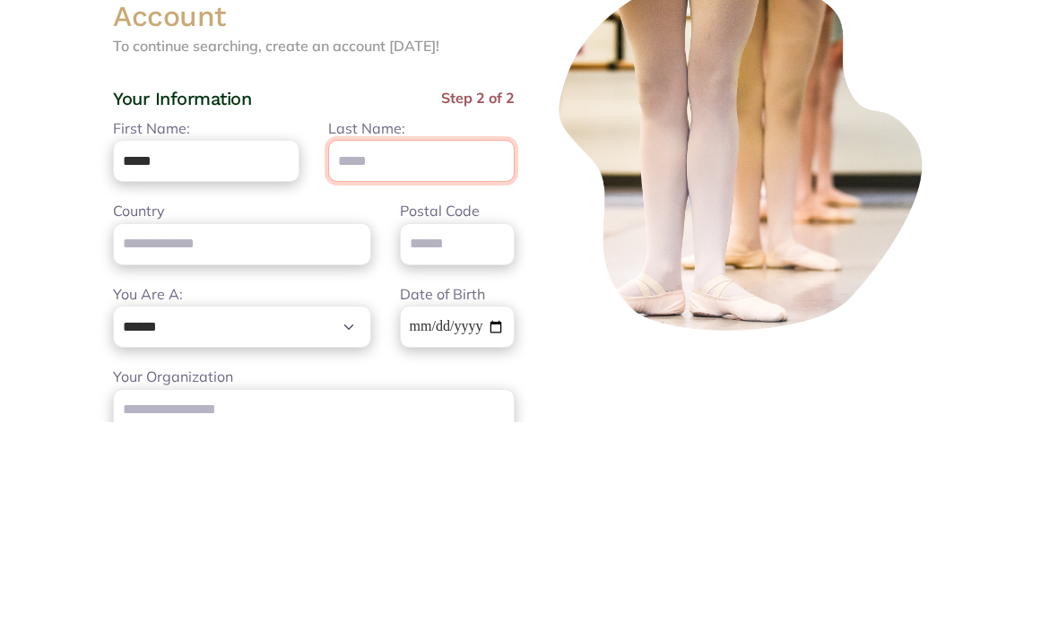
click at [452, 357] on input "Last Name:" at bounding box center [421, 378] width 186 height 42
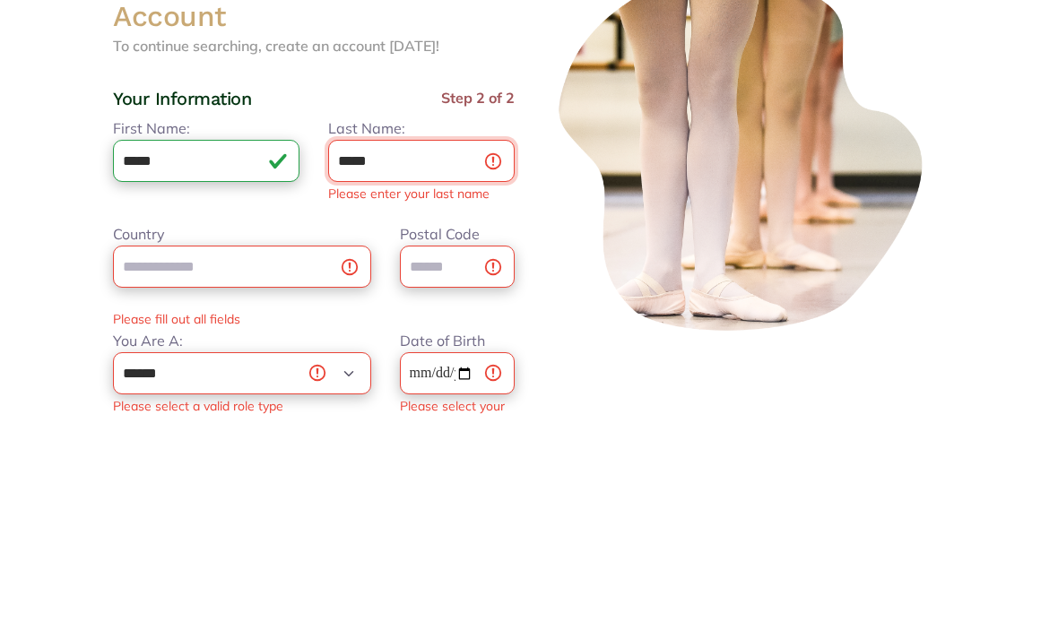
type input "*****"
click at [289, 440] on div "Country Postal Code Please fill out all fields" at bounding box center [314, 493] width 430 height 107
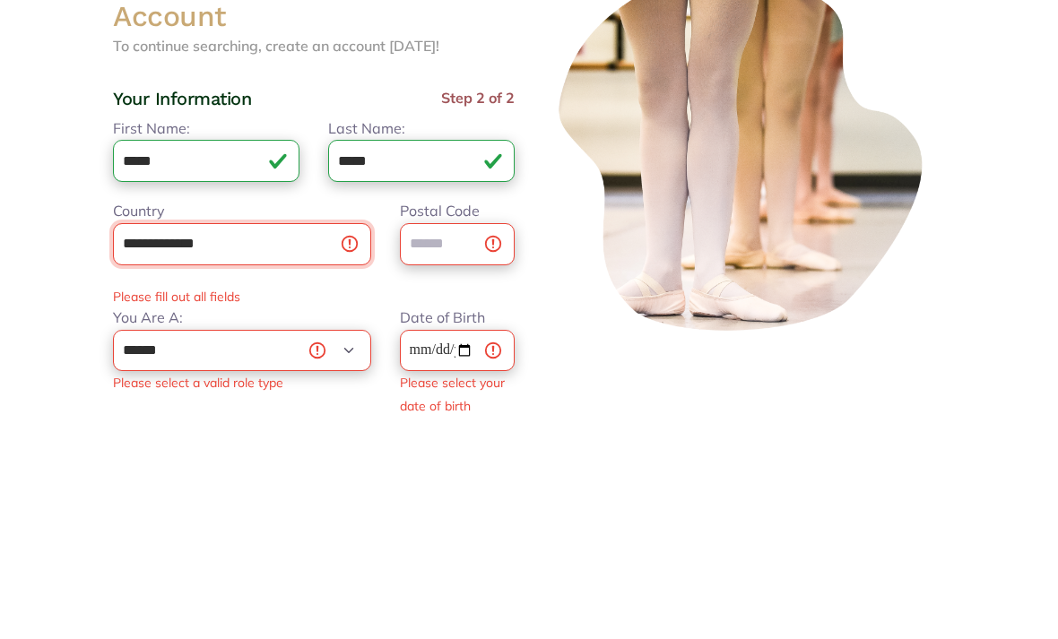
type input "**********"
click at [460, 440] on input "Postal Code" at bounding box center [457, 461] width 115 height 42
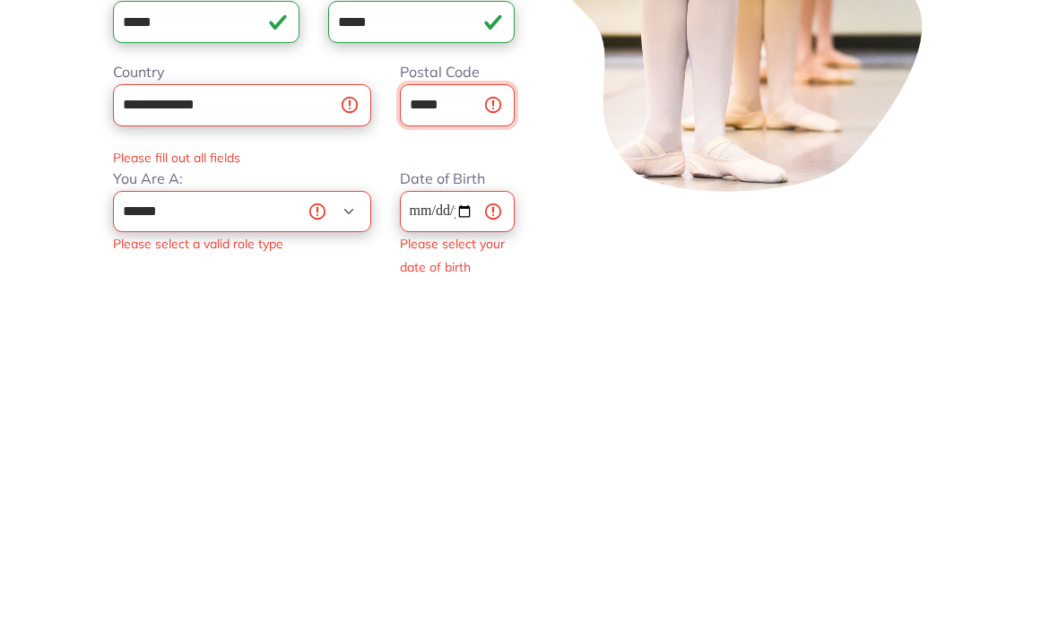
type input "*****"
click at [262, 547] on select "**********" at bounding box center [242, 568] width 258 height 42
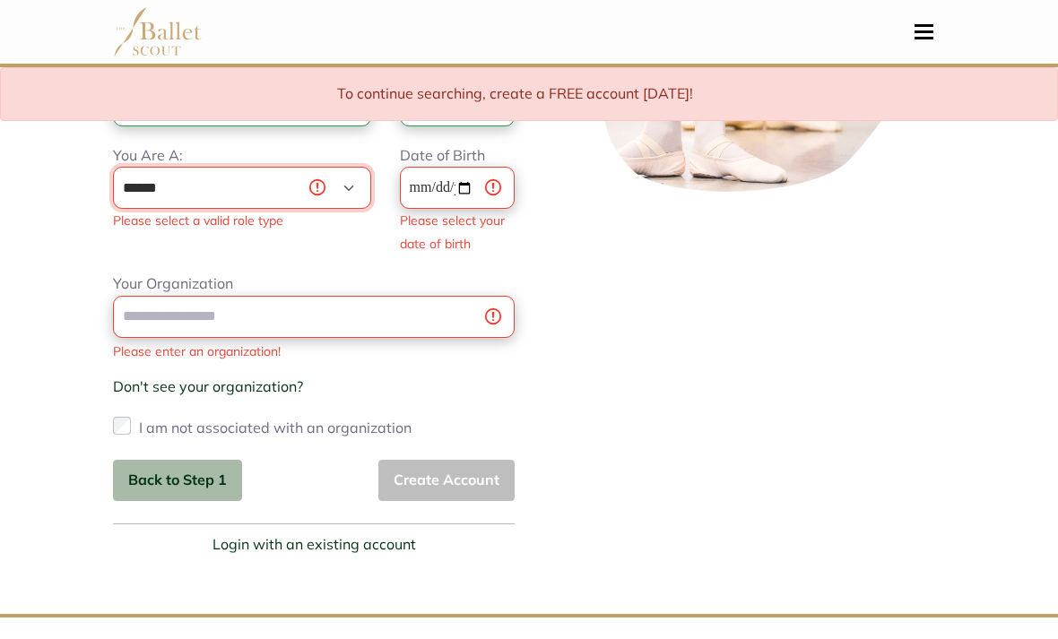
select select "***"
click at [471, 185] on input "Date of Birth" at bounding box center [457, 188] width 115 height 42
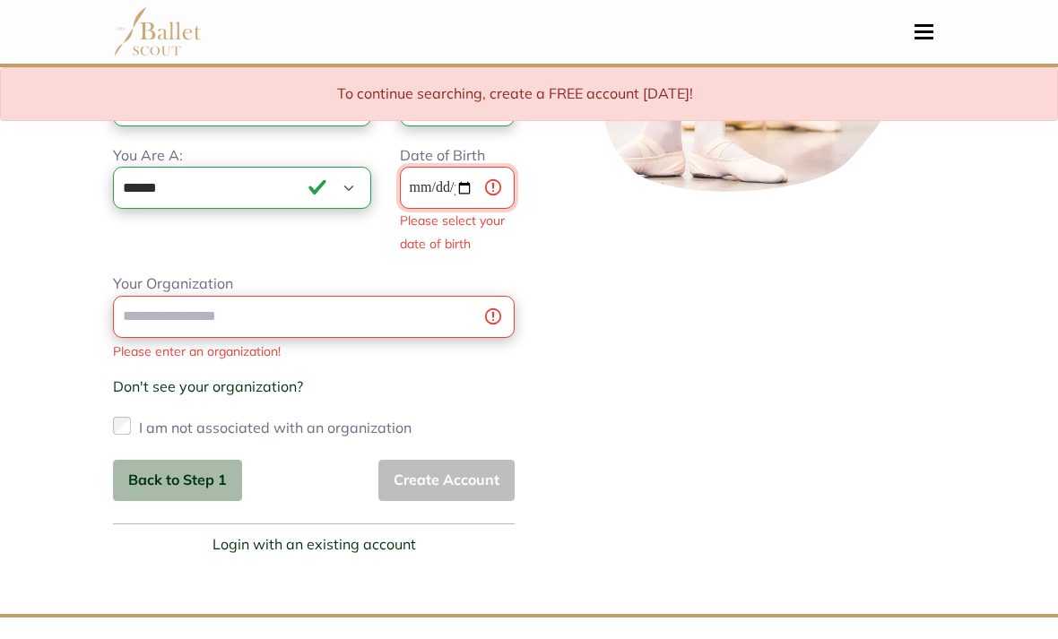
click at [462, 186] on input "**********" at bounding box center [457, 188] width 115 height 42
click at [456, 196] on input "**********" at bounding box center [457, 188] width 115 height 42
type input "**********"
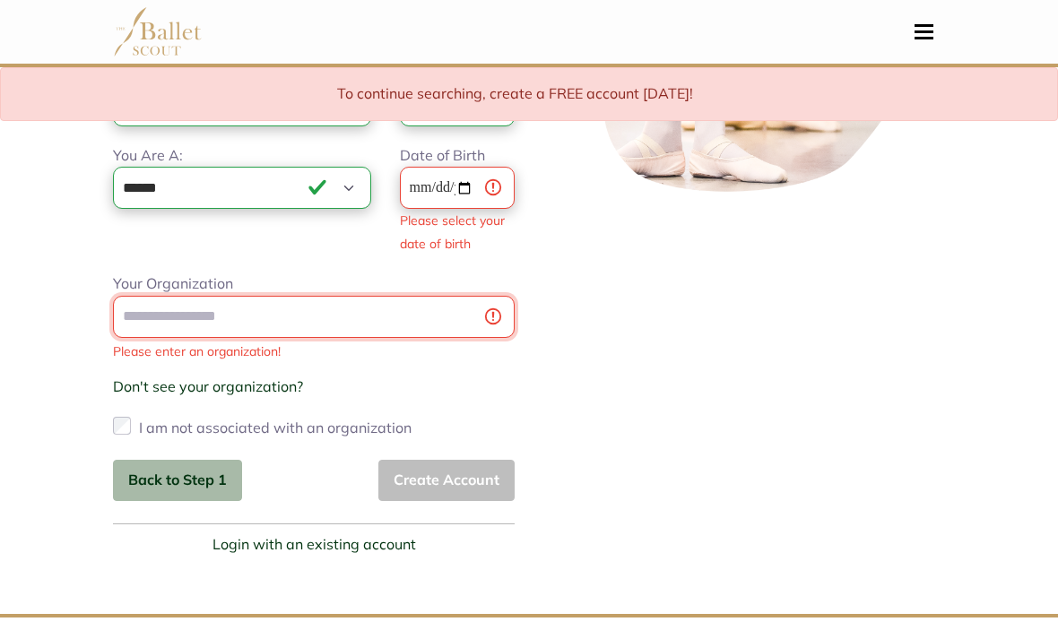
click at [280, 307] on div "Your Organization Please enter an organization! Don't see your organization? × …" at bounding box center [314, 356] width 402 height 168
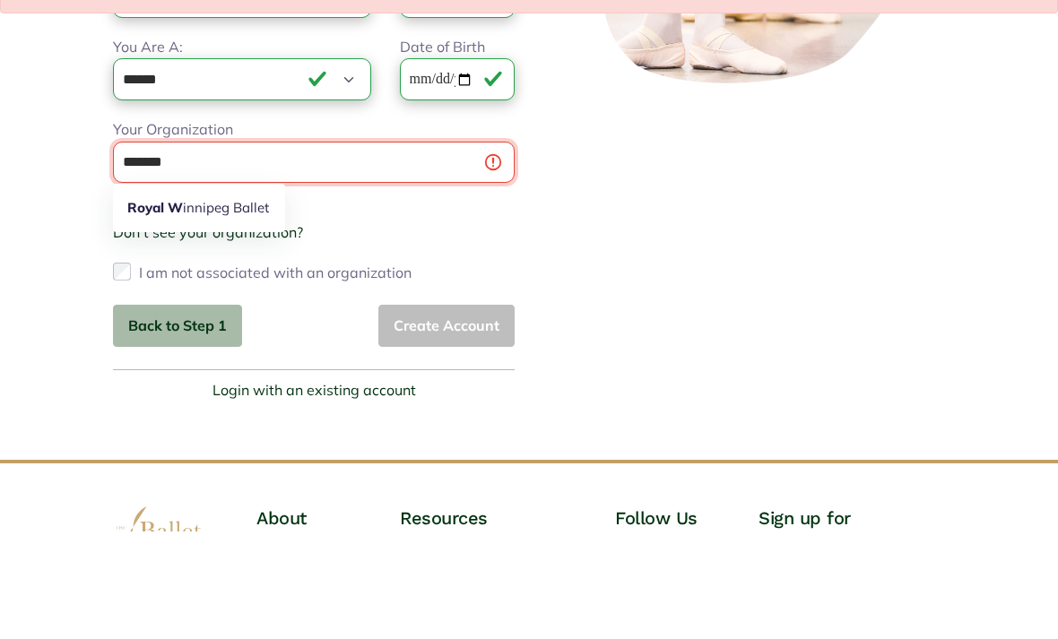
click at [246, 303] on link "Royal W innipeg Ballet" at bounding box center [199, 317] width 172 height 28
type input "**********"
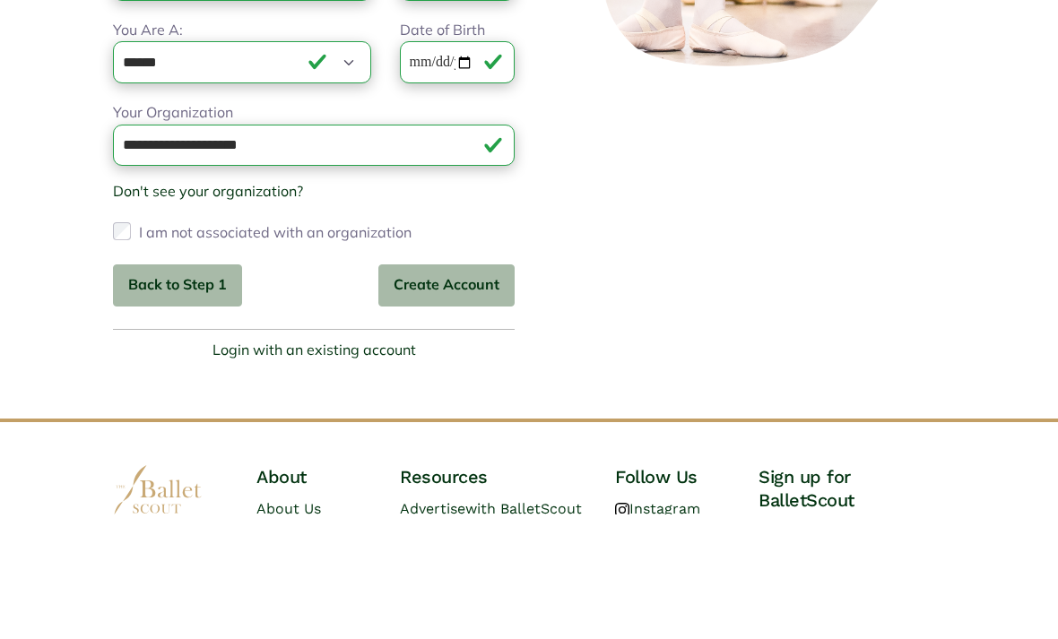
click at [412, 390] on button "Create Account" at bounding box center [446, 411] width 136 height 42
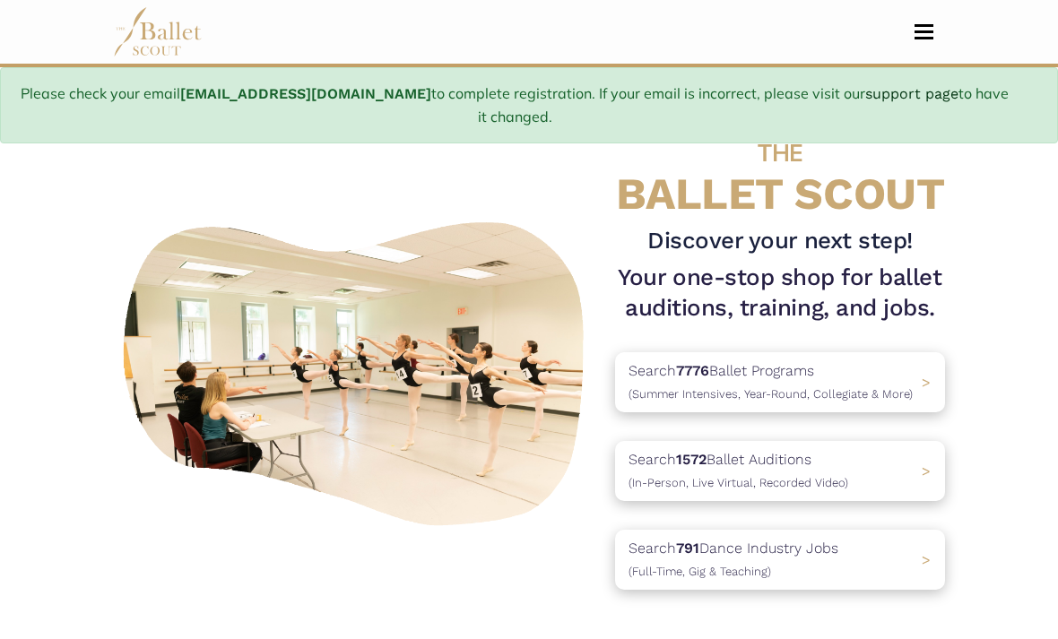
scroll to position [77, 0]
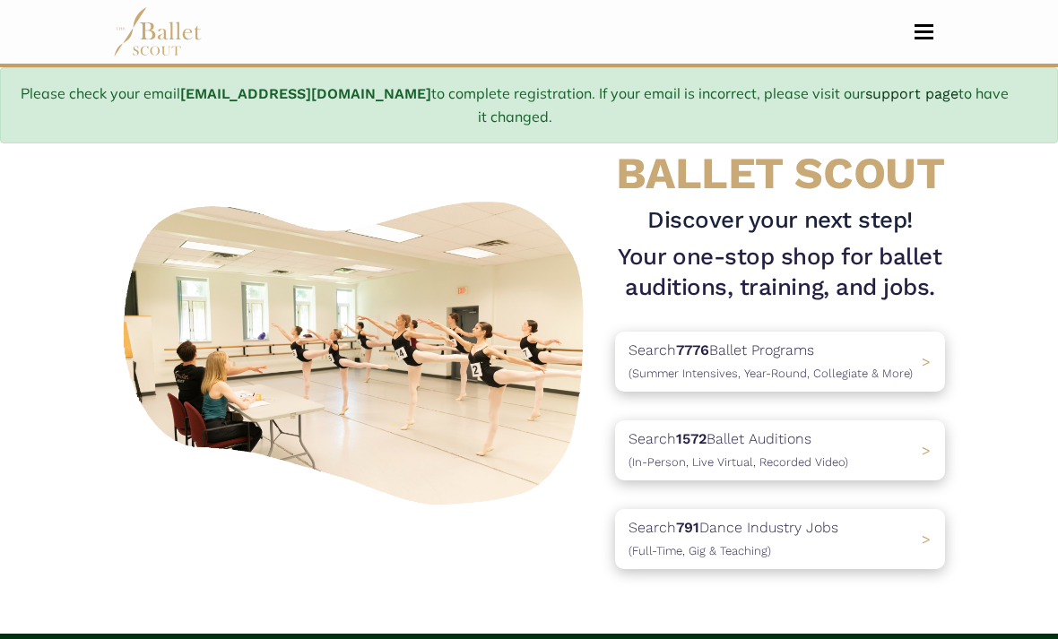
click at [854, 537] on div "Search 791 Dance Industry Jobs ([DEMOGRAPHIC_DATA], [DEMOGRAPHIC_DATA] & Teachi…" at bounding box center [780, 539] width 330 height 60
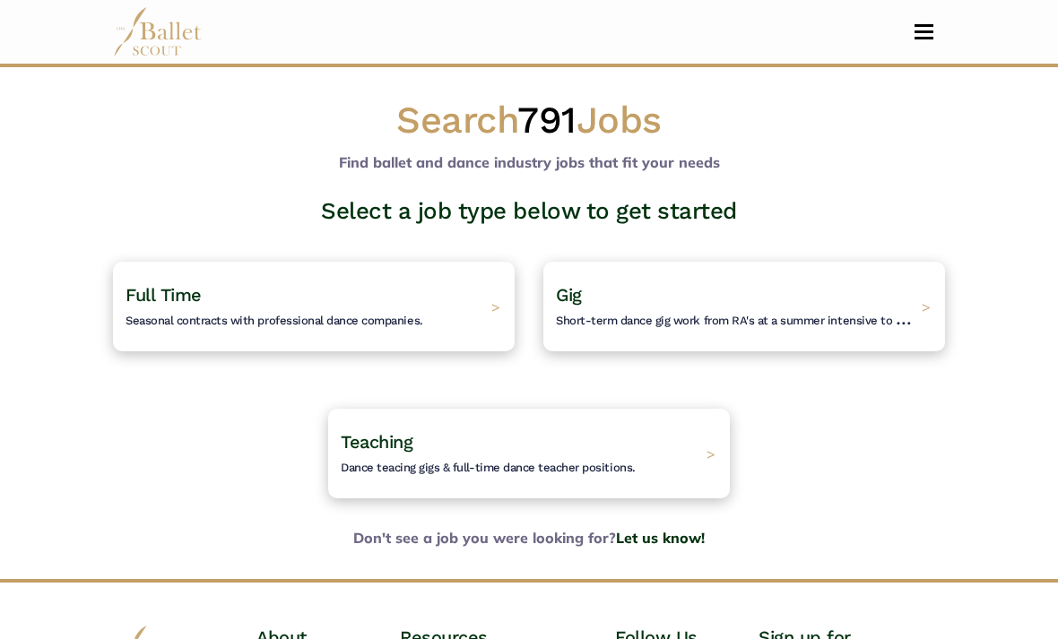
click at [457, 303] on div "Full Time Seasonal contracts with professional dance companies. >" at bounding box center [314, 307] width 402 height 90
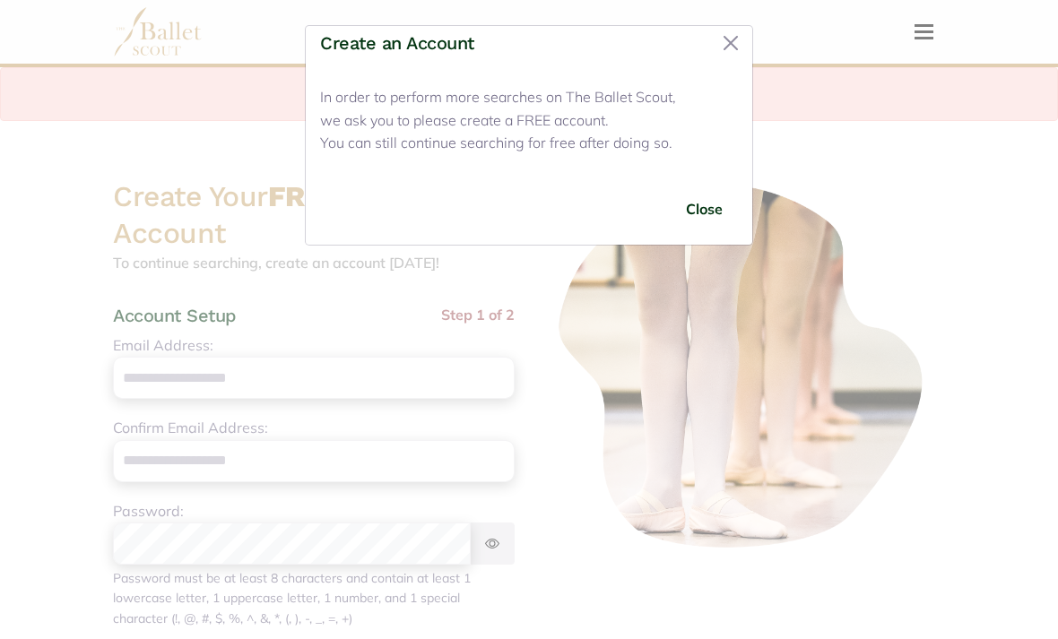
click at [733, 38] on button "Close" at bounding box center [730, 43] width 29 height 29
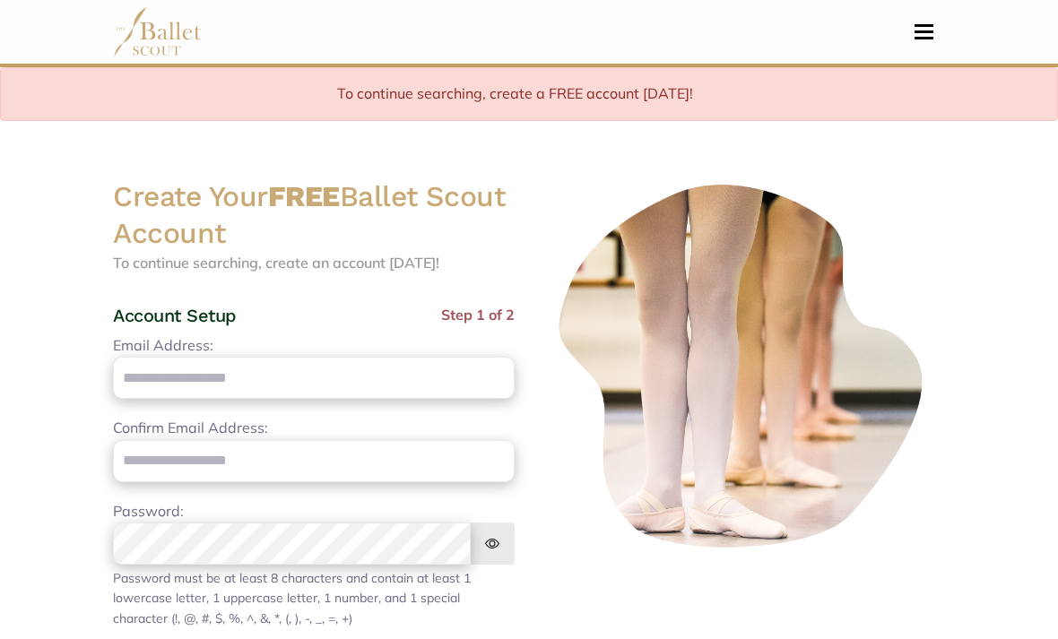
click at [925, 28] on button "Toggle navigation" at bounding box center [924, 31] width 42 height 17
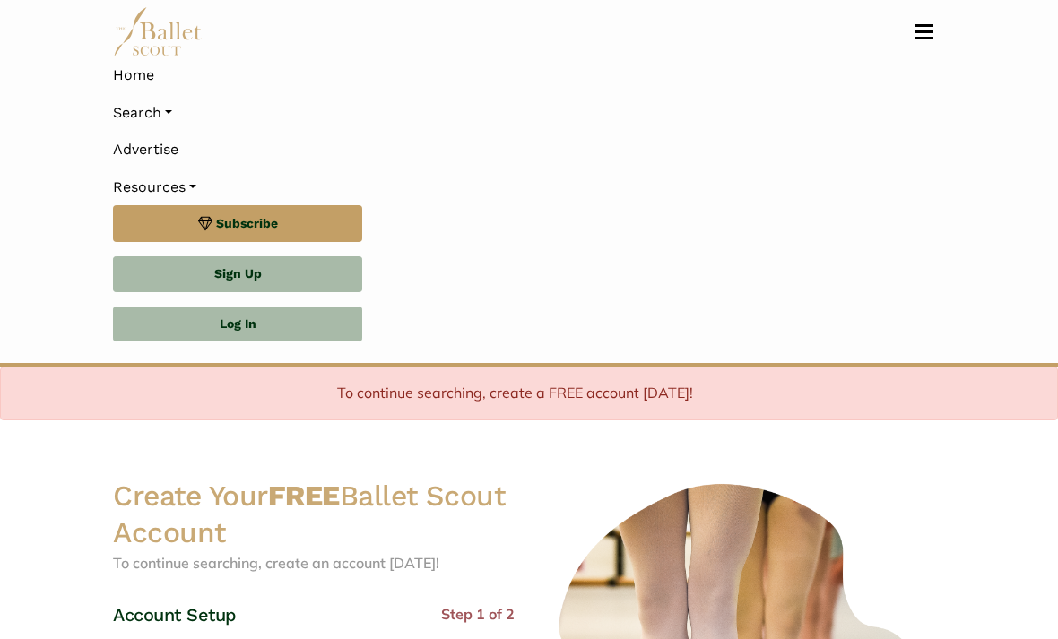
click at [312, 320] on link "Log In" at bounding box center [237, 325] width 249 height 36
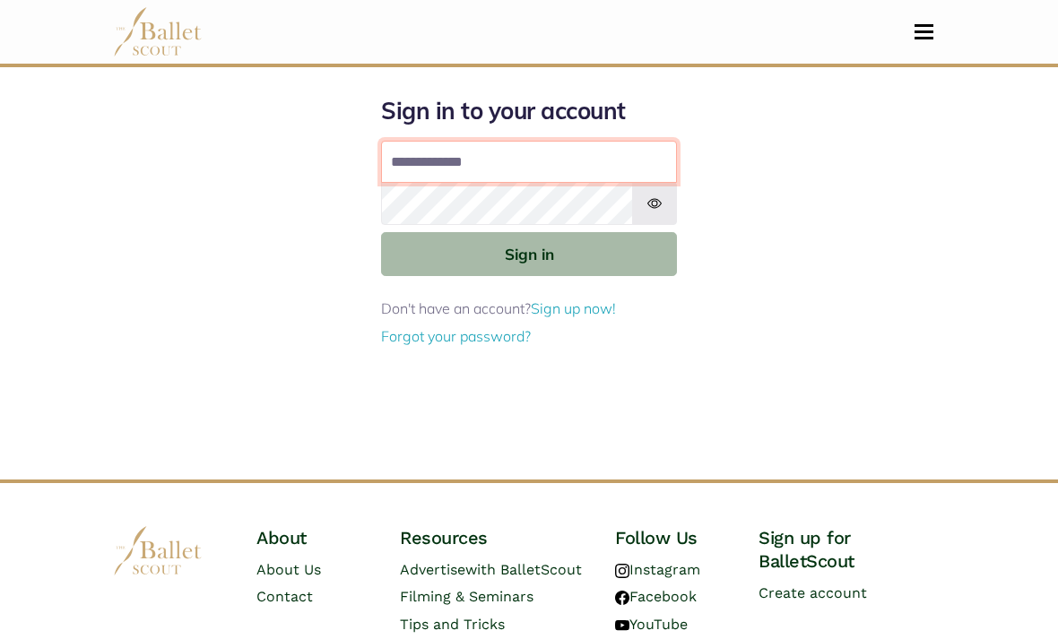
type input "**********"
click at [529, 253] on button "Sign in" at bounding box center [529, 254] width 296 height 44
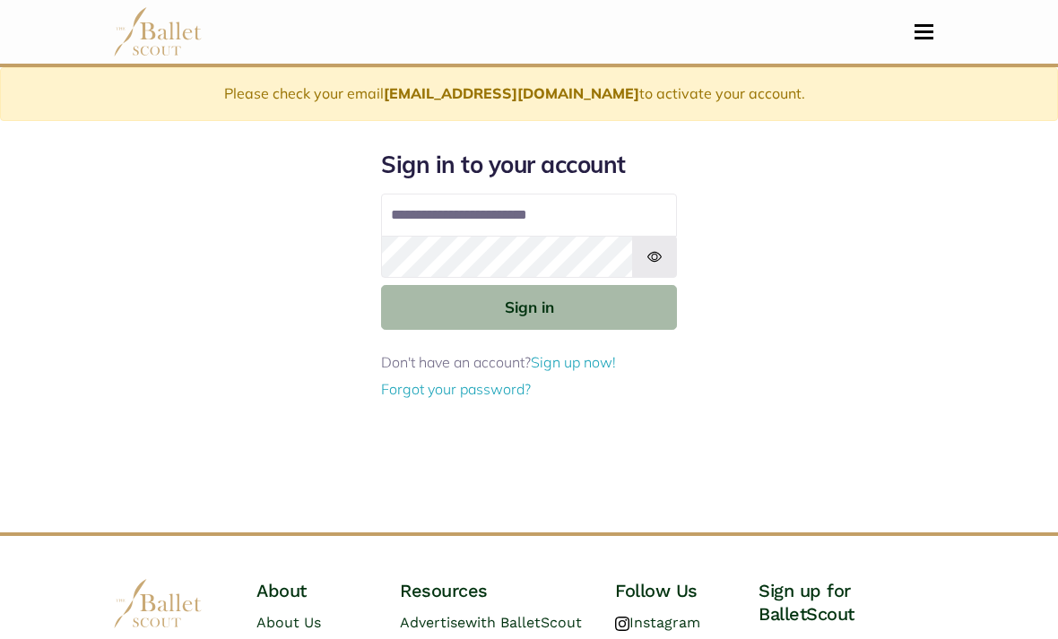
click at [610, 315] on button "Sign in" at bounding box center [529, 307] width 296 height 44
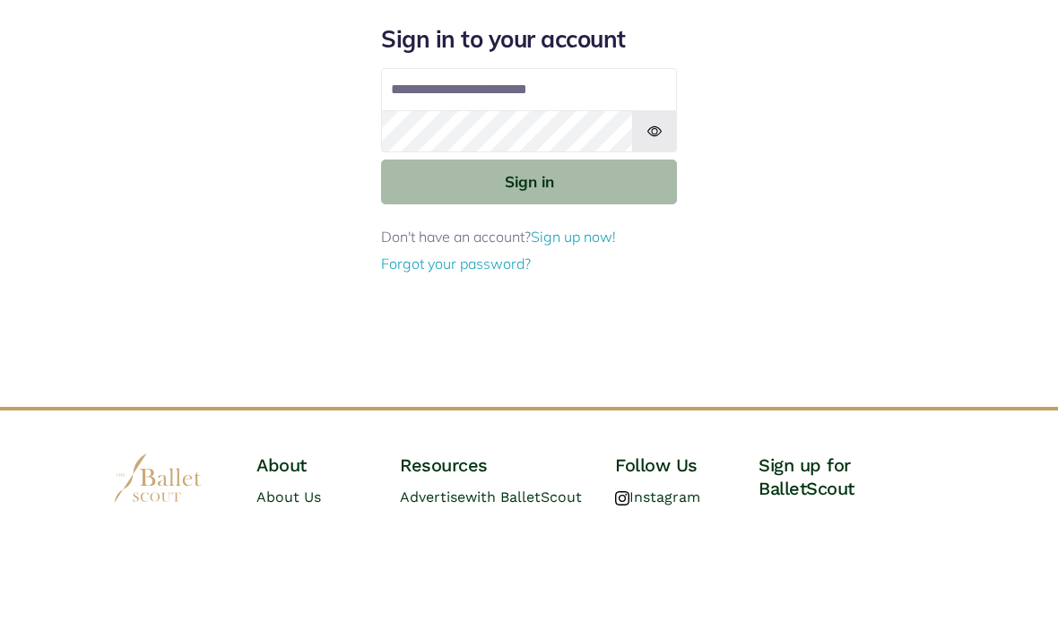
scroll to position [125, 0]
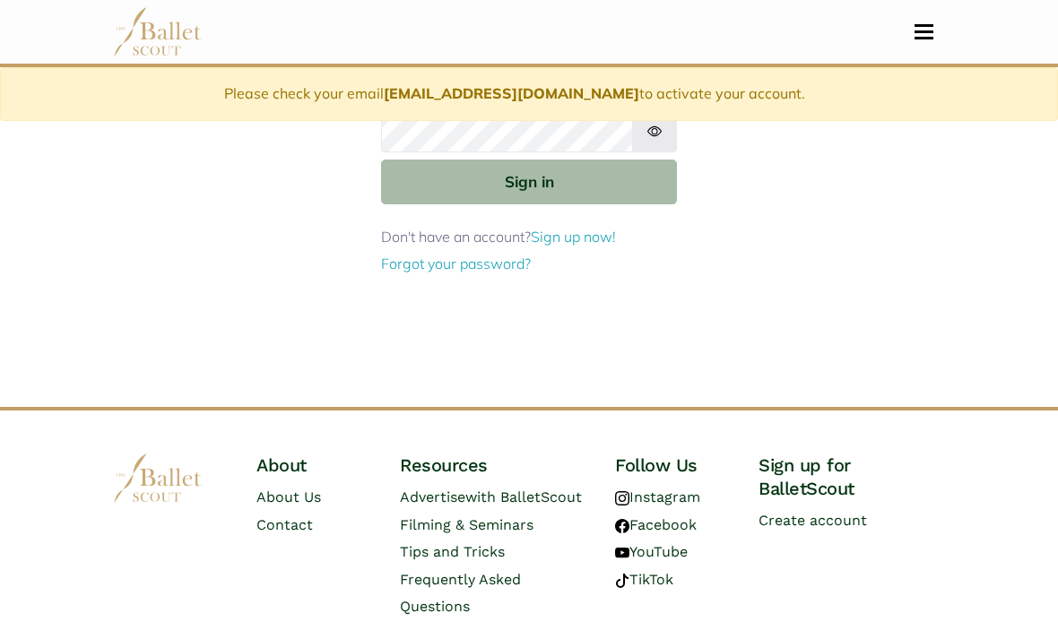
click at [573, 178] on button "Sign in" at bounding box center [529, 182] width 296 height 44
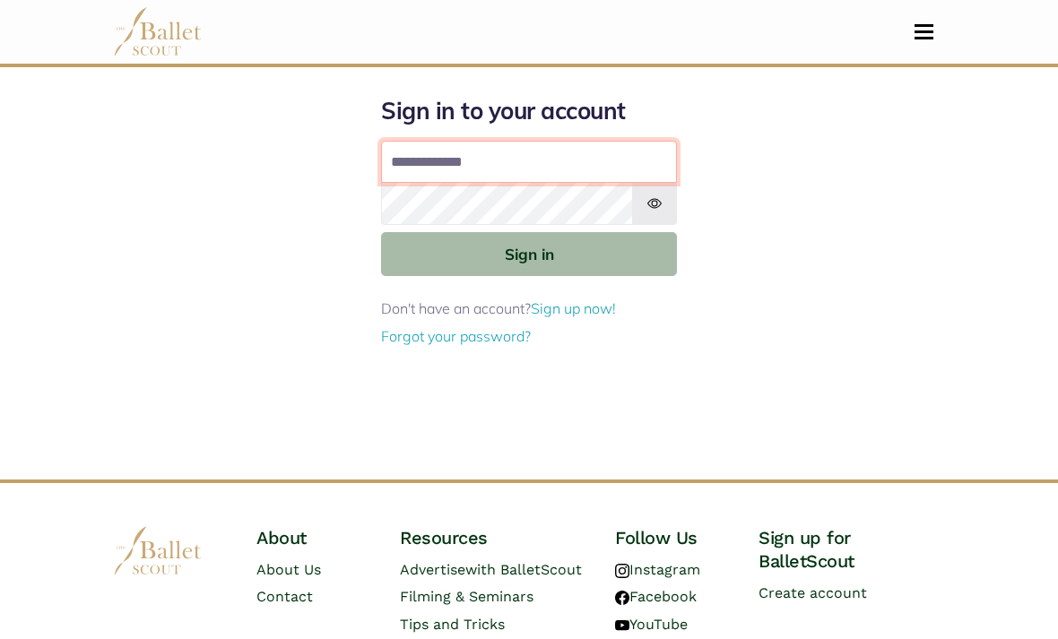
type input "**********"
click at [607, 258] on button "Sign in" at bounding box center [529, 254] width 296 height 44
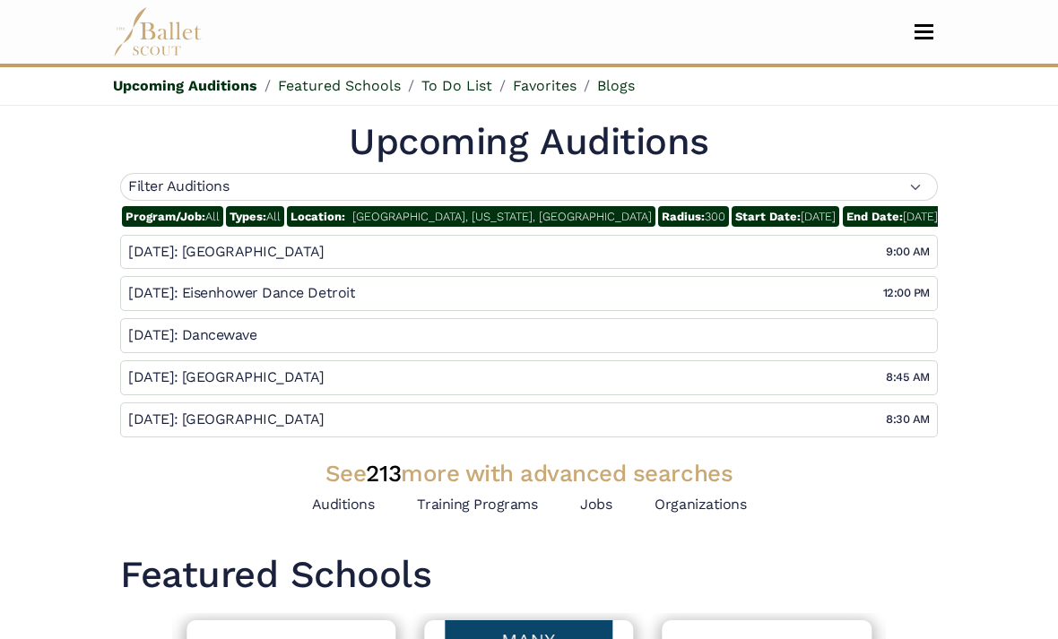
click at [906, 39] on button "Toggle navigation" at bounding box center [924, 31] width 42 height 17
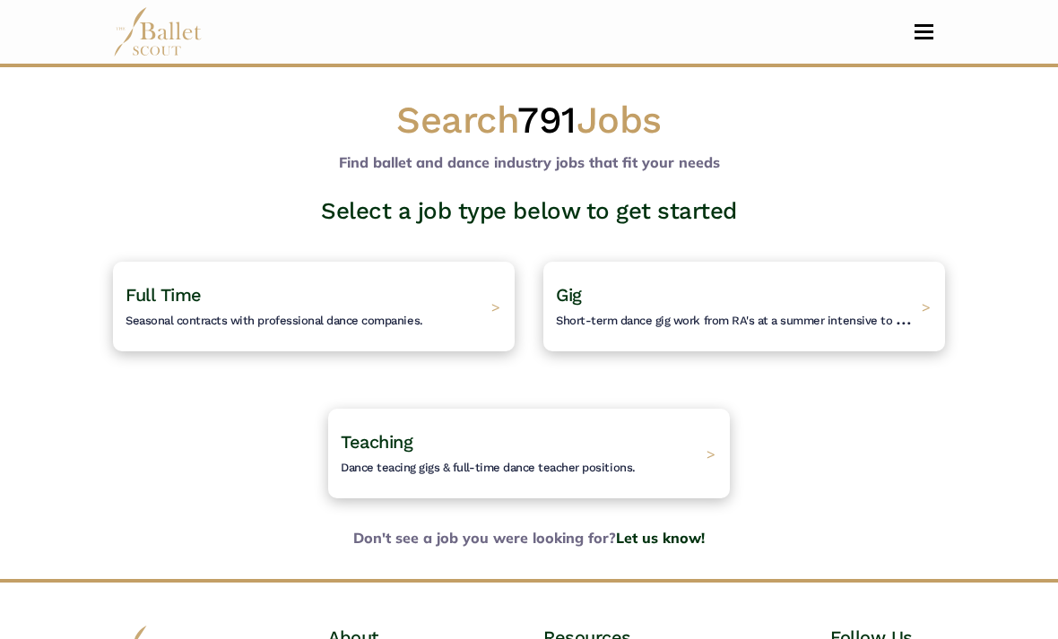
click at [453, 317] on div "Full Time Seasonal contracts with professional dance companies. >" at bounding box center [314, 307] width 402 height 90
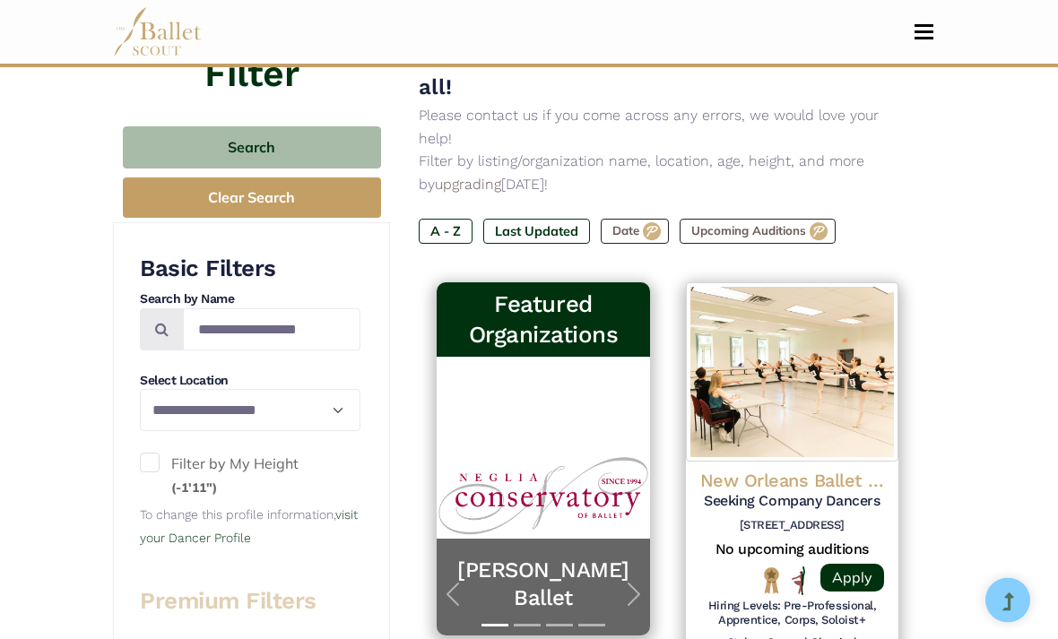
scroll to position [233, 0]
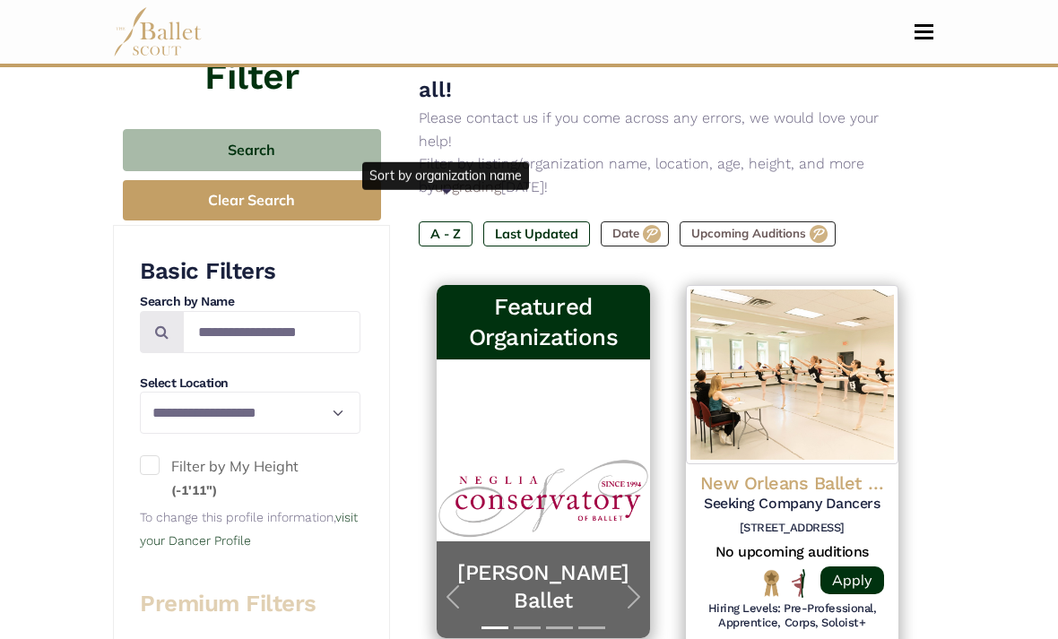
click at [458, 221] on label "A - Z" at bounding box center [446, 233] width 54 height 25
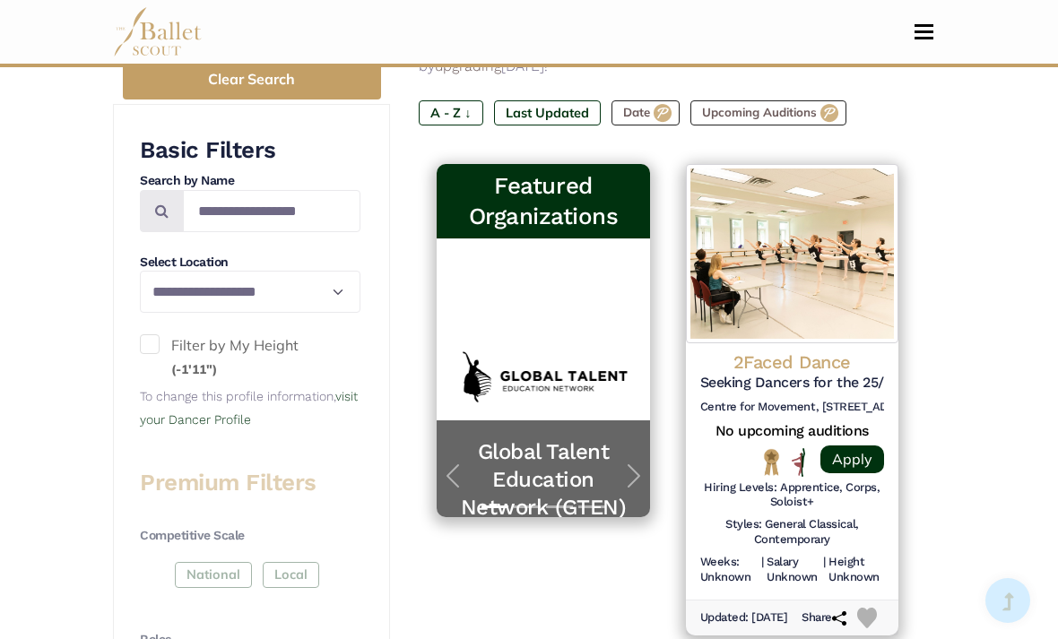
scroll to position [356, 0]
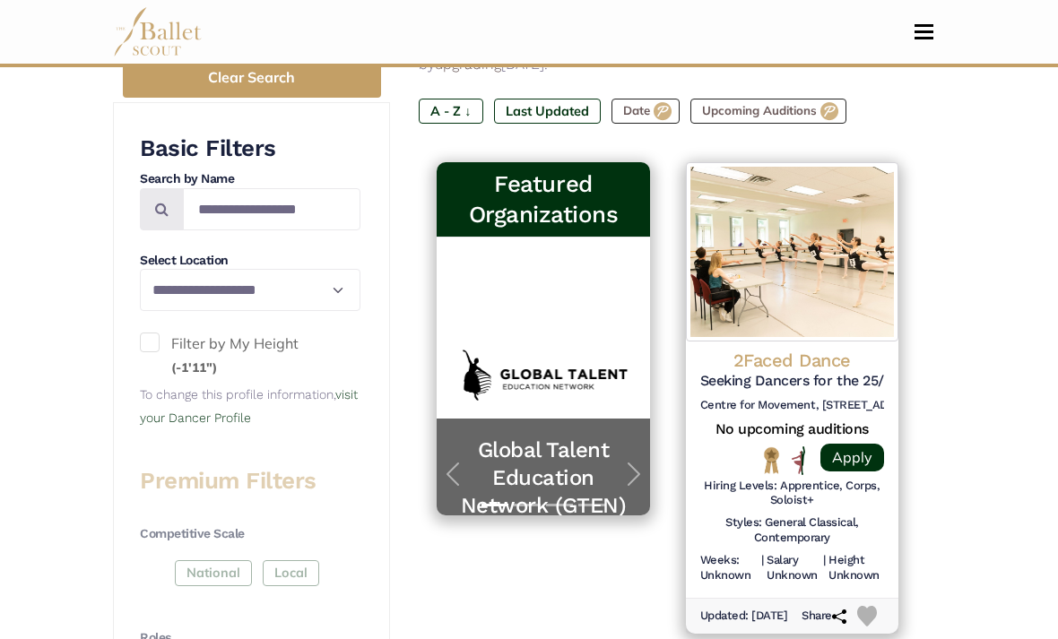
click at [819, 349] on h4 "2Faced Dance" at bounding box center [792, 360] width 184 height 23
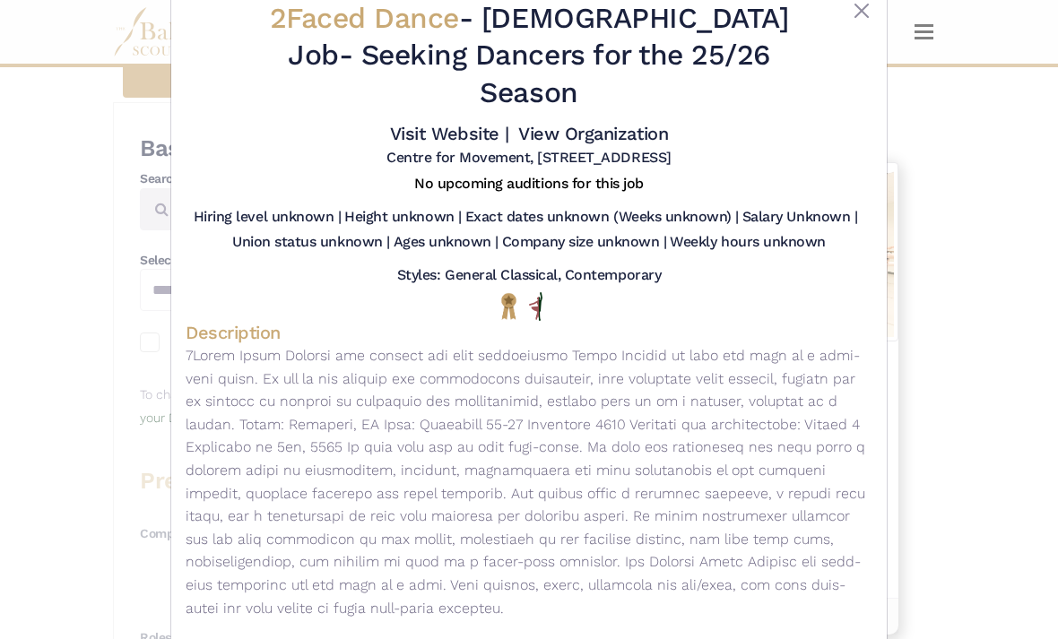
scroll to position [46, 0]
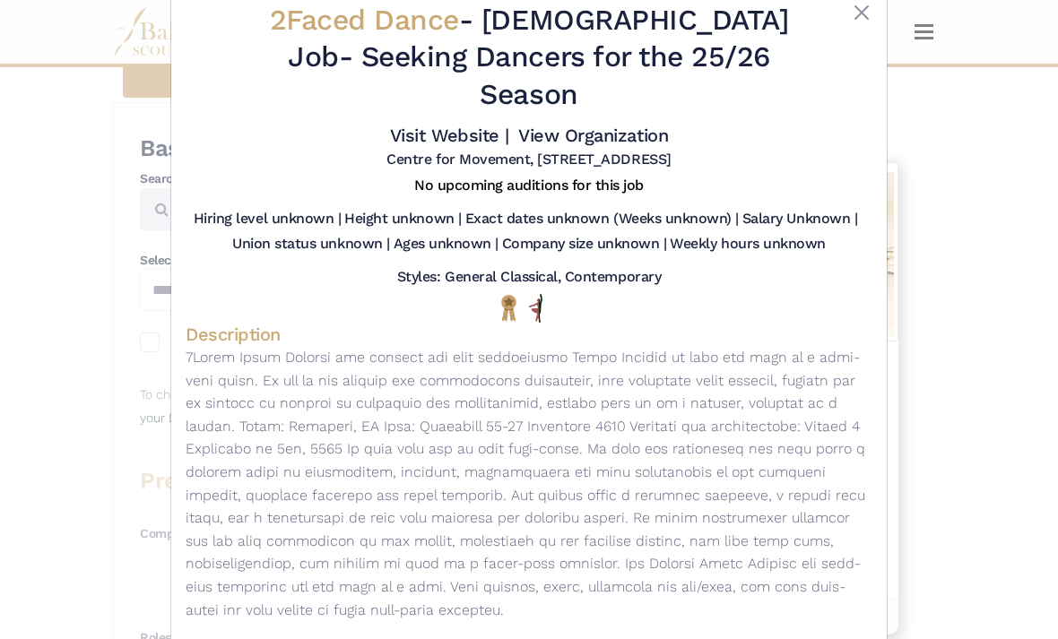
click at [861, 22] on button "Close" at bounding box center [862, 13] width 22 height 22
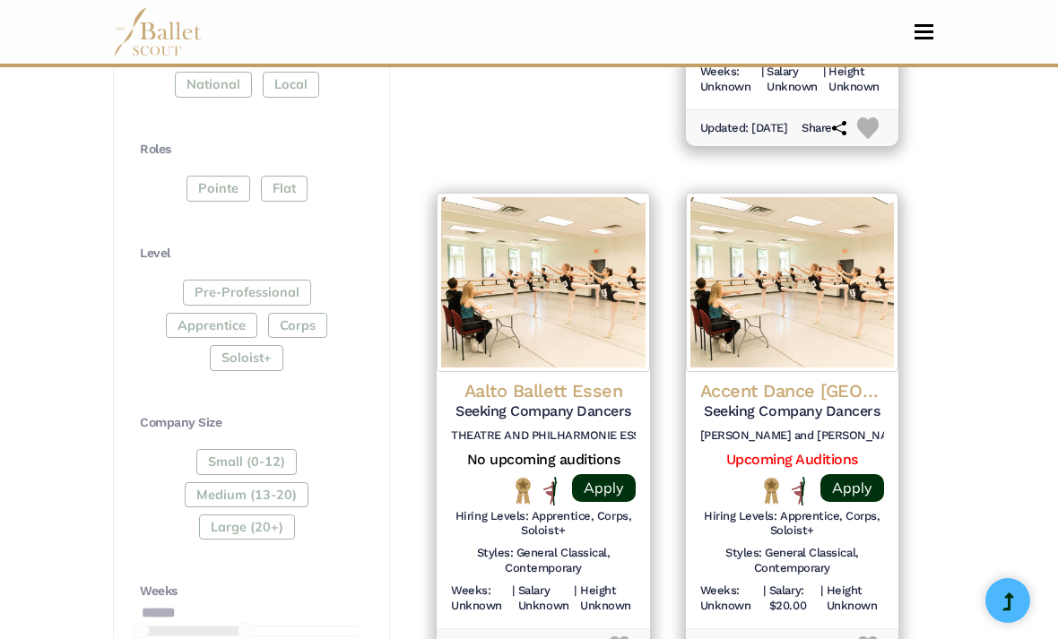
scroll to position [847, 0]
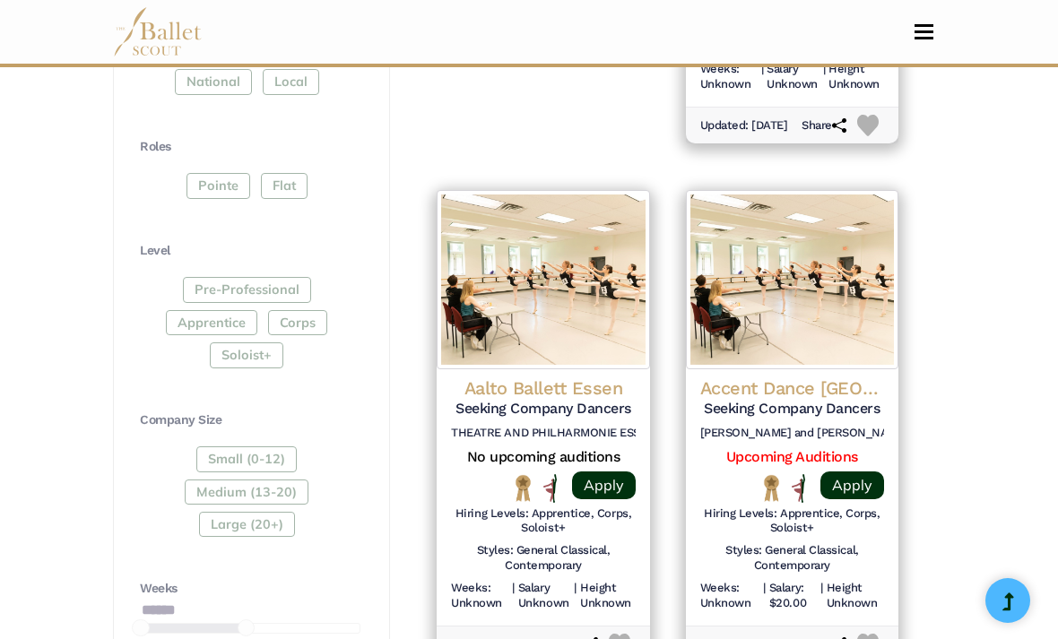
click at [574, 376] on h4 "Aalto Ballett Essen" at bounding box center [543, 387] width 184 height 23
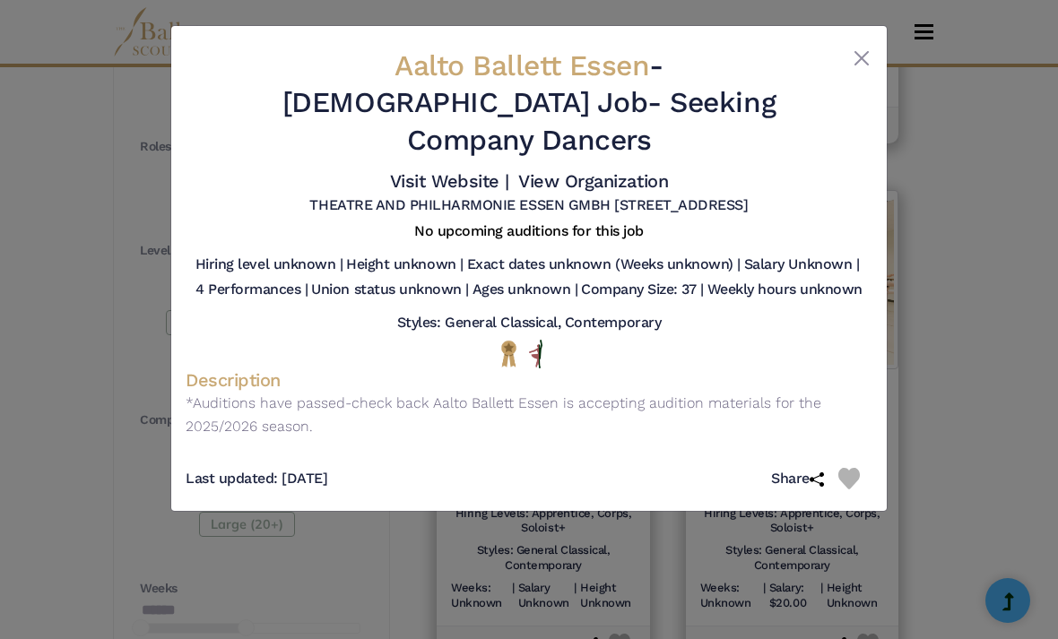
click at [856, 68] on button "Close" at bounding box center [862, 59] width 22 height 22
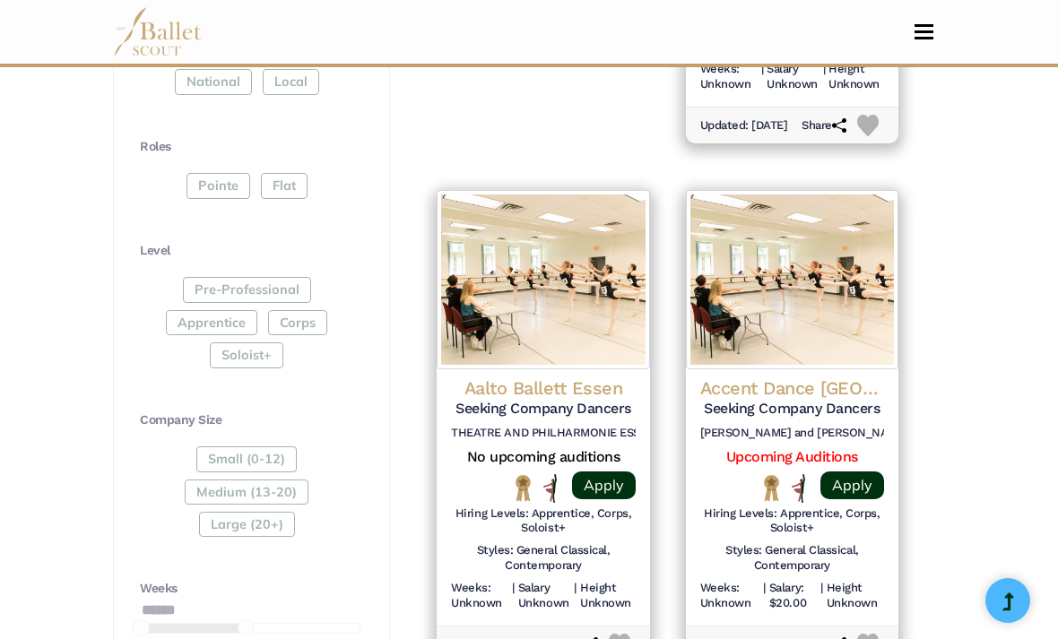
click at [842, 376] on h4 "Accent Dance [GEOGRAPHIC_DATA]" at bounding box center [792, 387] width 184 height 23
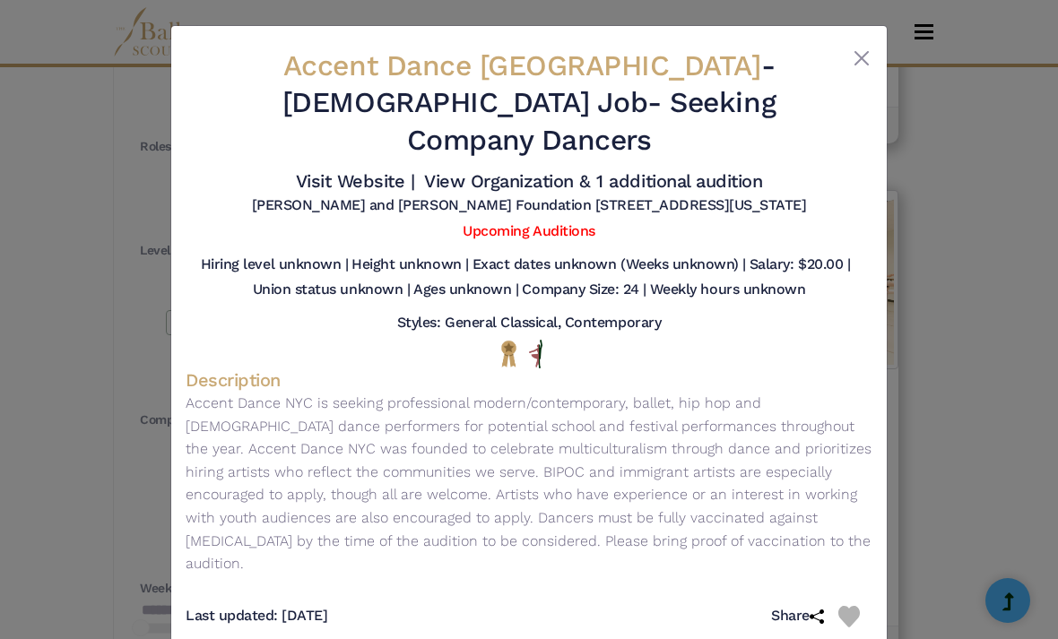
click at [865, 64] on button "Close" at bounding box center [862, 59] width 22 height 22
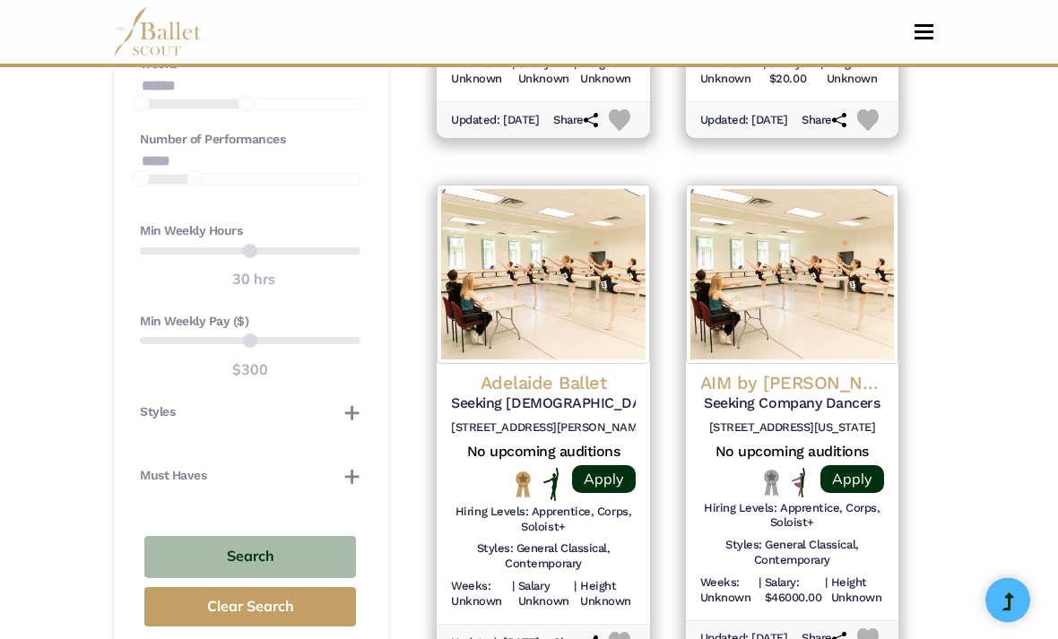
scroll to position [1371, 0]
click at [555, 337] on img at bounding box center [542, 274] width 212 height 179
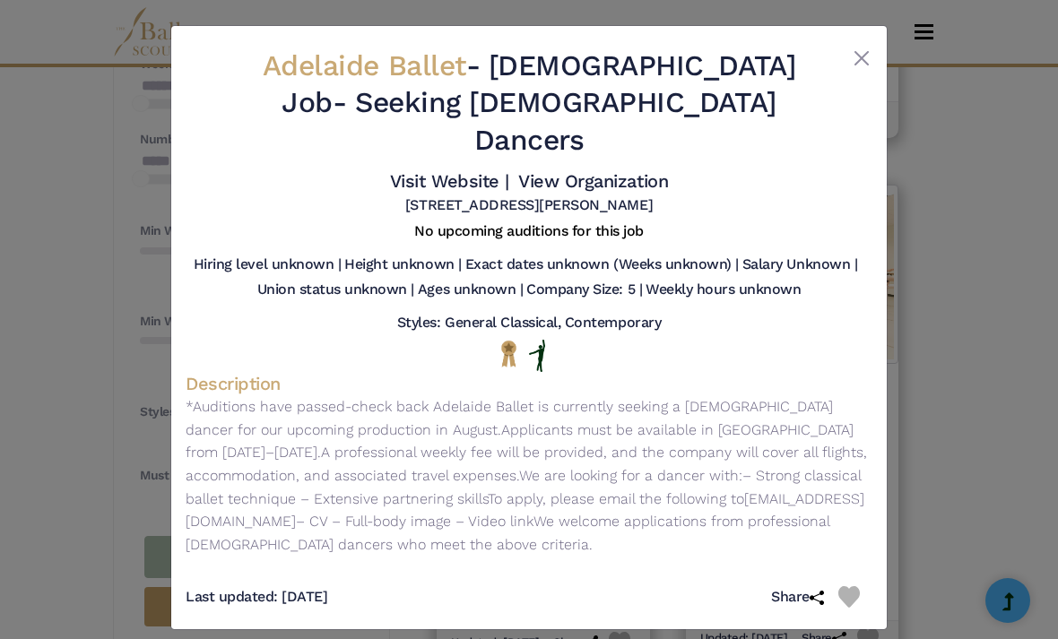
click at [860, 66] on button "Close" at bounding box center [862, 59] width 22 height 22
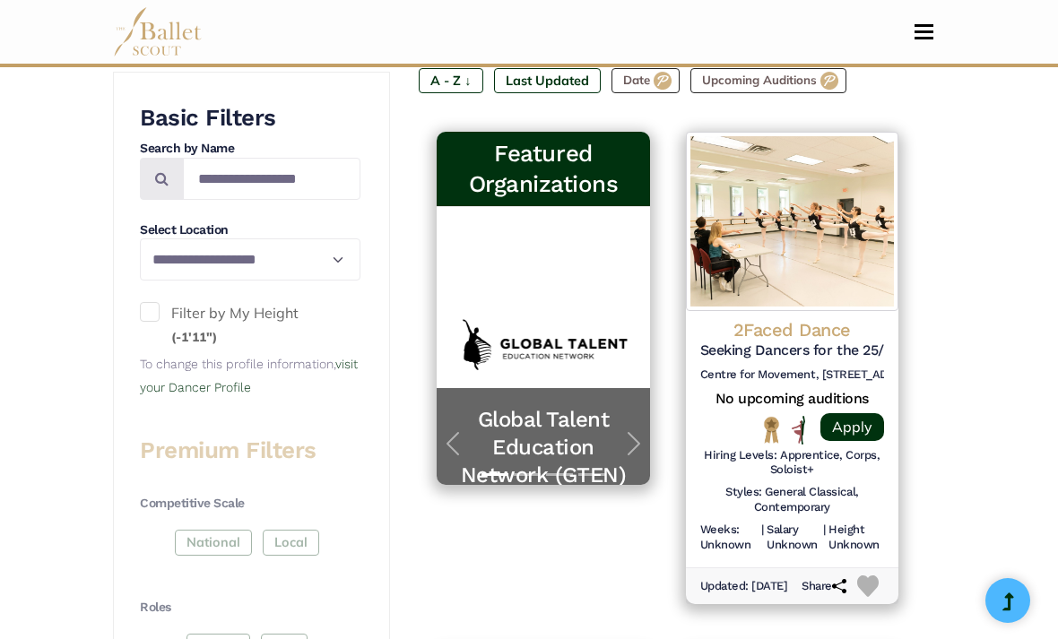
scroll to position [385, 0]
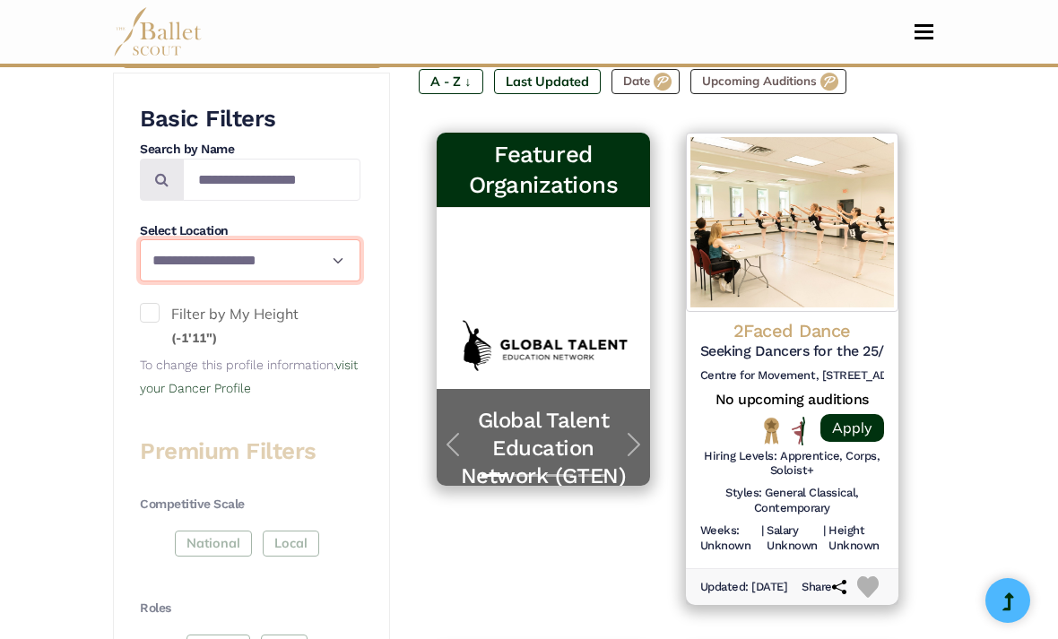
click at [341, 254] on select "**********" at bounding box center [250, 260] width 220 height 42
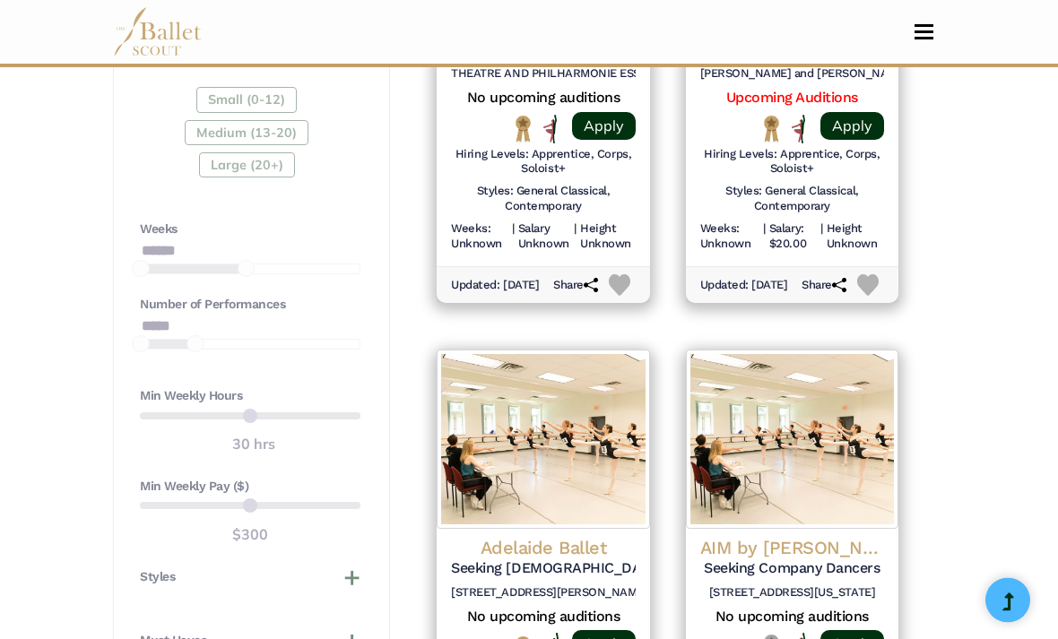
scroll to position [1206, 0]
click at [825, 536] on h4 "AIM by [PERSON_NAME]" at bounding box center [792, 547] width 184 height 23
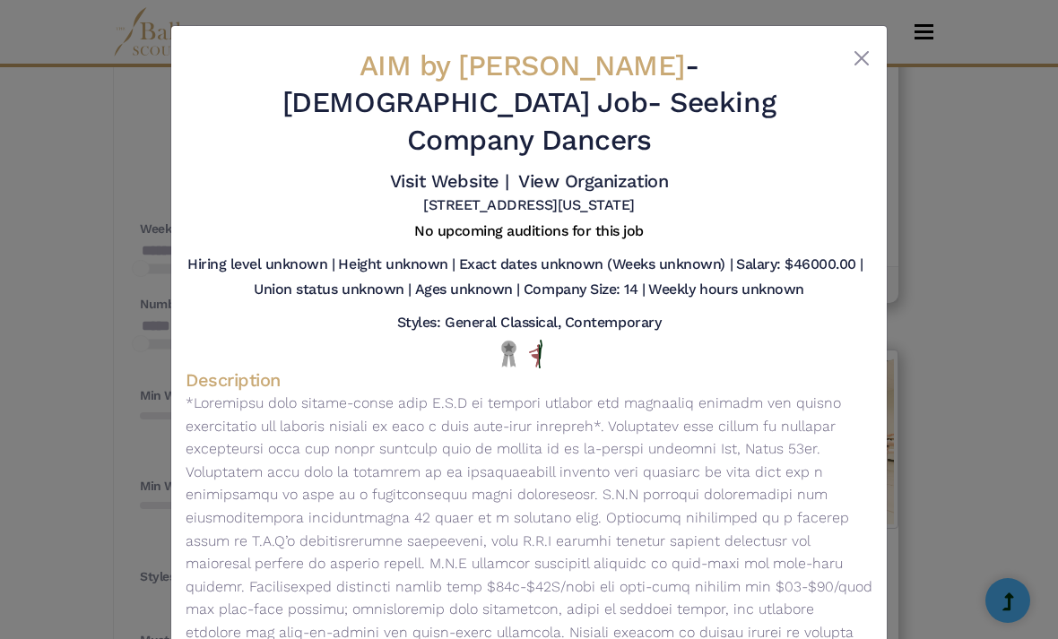
scroll to position [0, 0]
click at [859, 56] on button "Close" at bounding box center [862, 59] width 22 height 22
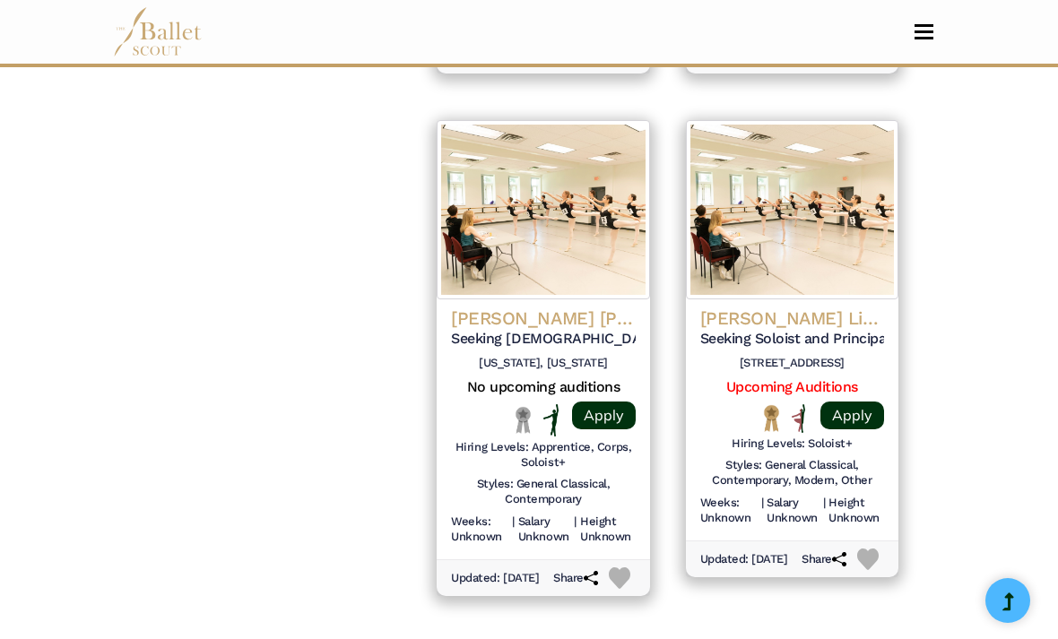
scroll to position [2475, 0]
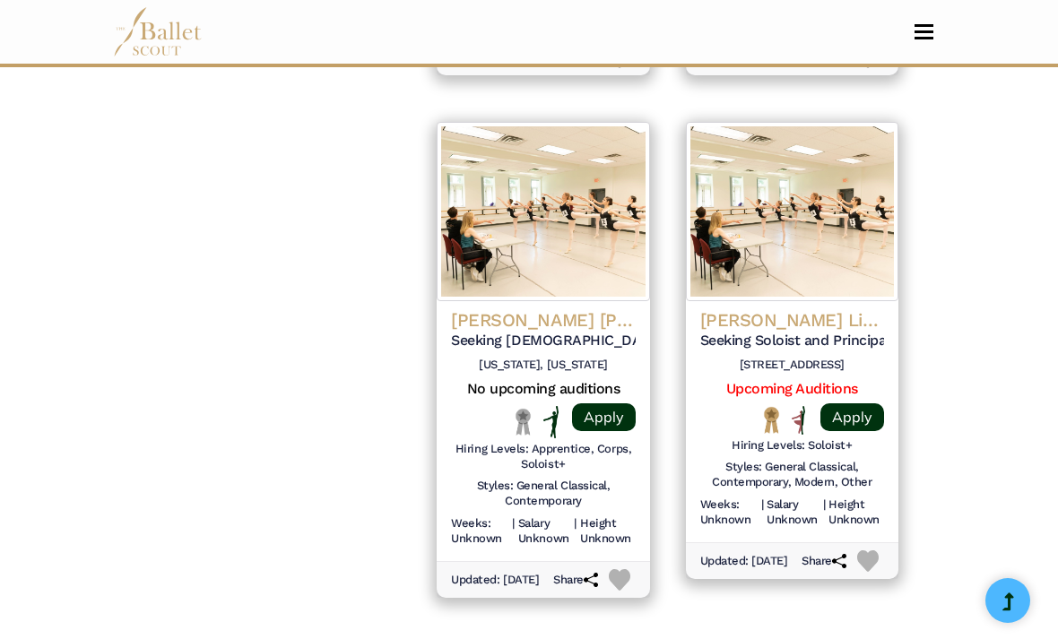
click at [585, 308] on h4 "Alison Cook Beatty Dance" at bounding box center [543, 319] width 184 height 23
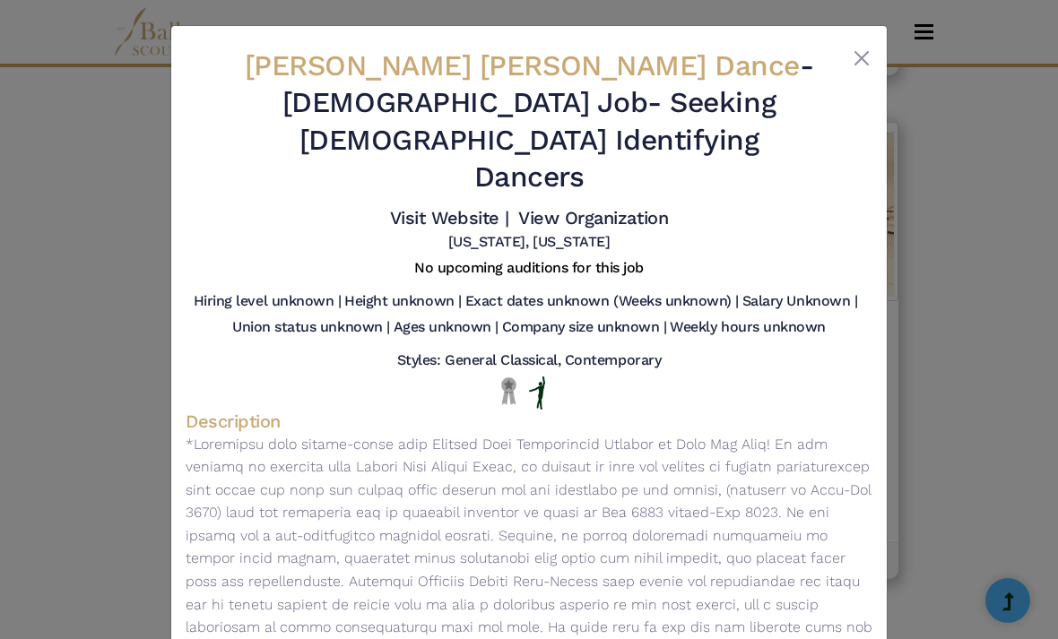
scroll to position [2757, 0]
click at [867, 51] on button "Close" at bounding box center [862, 59] width 22 height 22
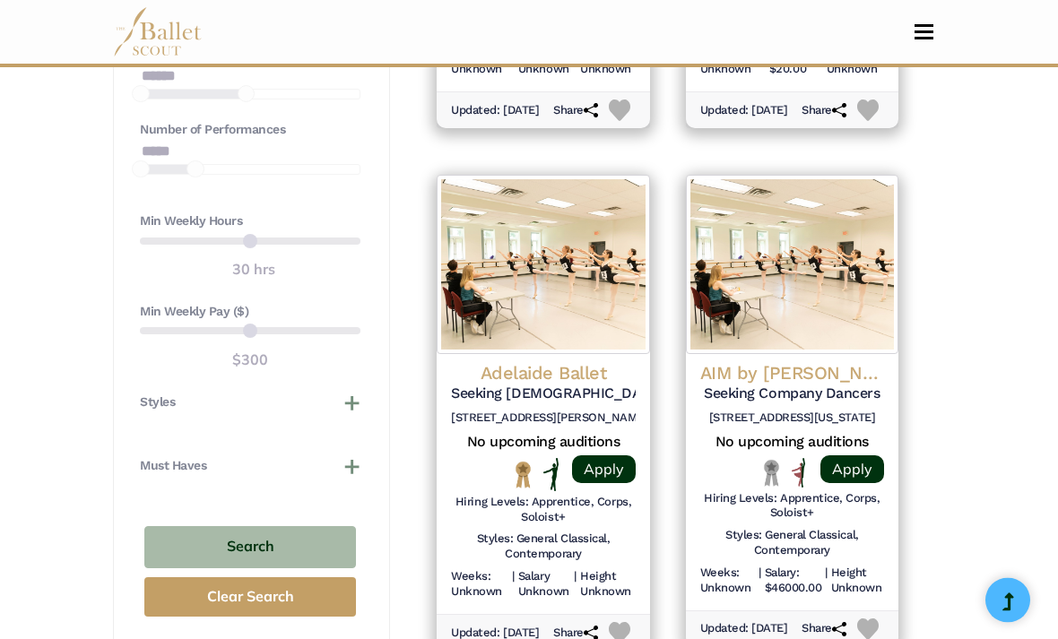
scroll to position [1381, 0]
click at [346, 398] on button "Styles" at bounding box center [250, 402] width 220 height 18
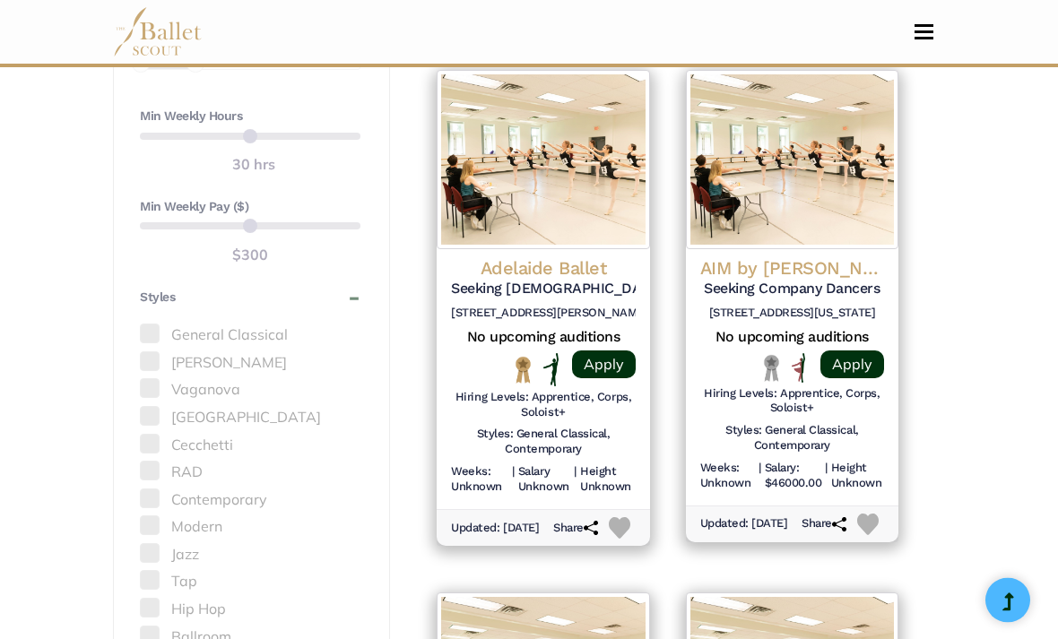
scroll to position [1490, 0]
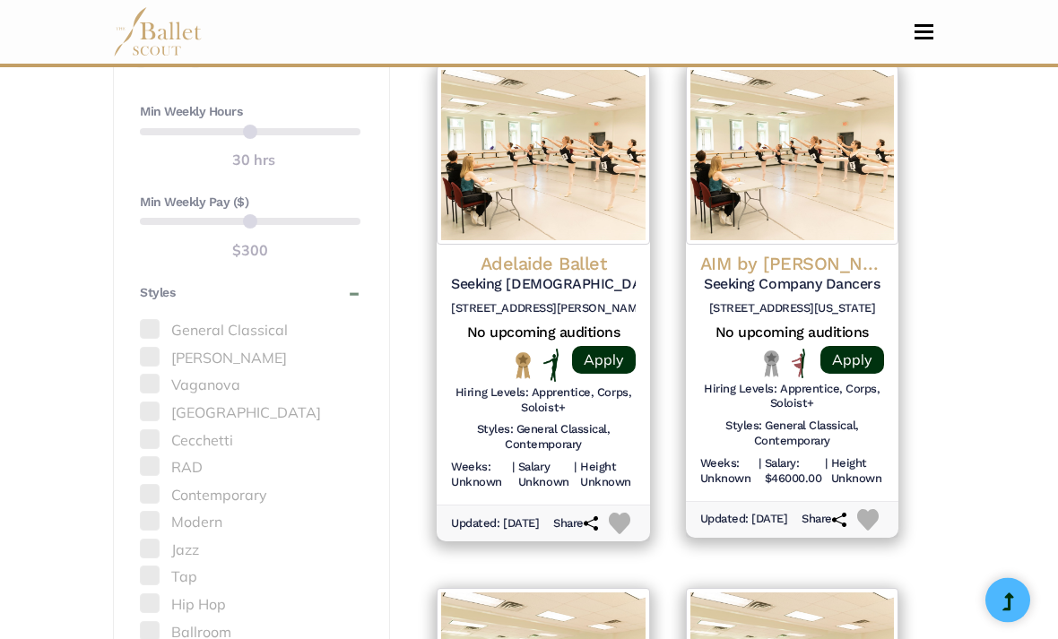
click at [149, 322] on span at bounding box center [150, 330] width 20 height 20
click at [160, 320] on label "General Classical" at bounding box center [250, 331] width 220 height 23
click at [200, 320] on label "General Classical" at bounding box center [250, 331] width 220 height 23
click at [155, 320] on span at bounding box center [150, 330] width 20 height 20
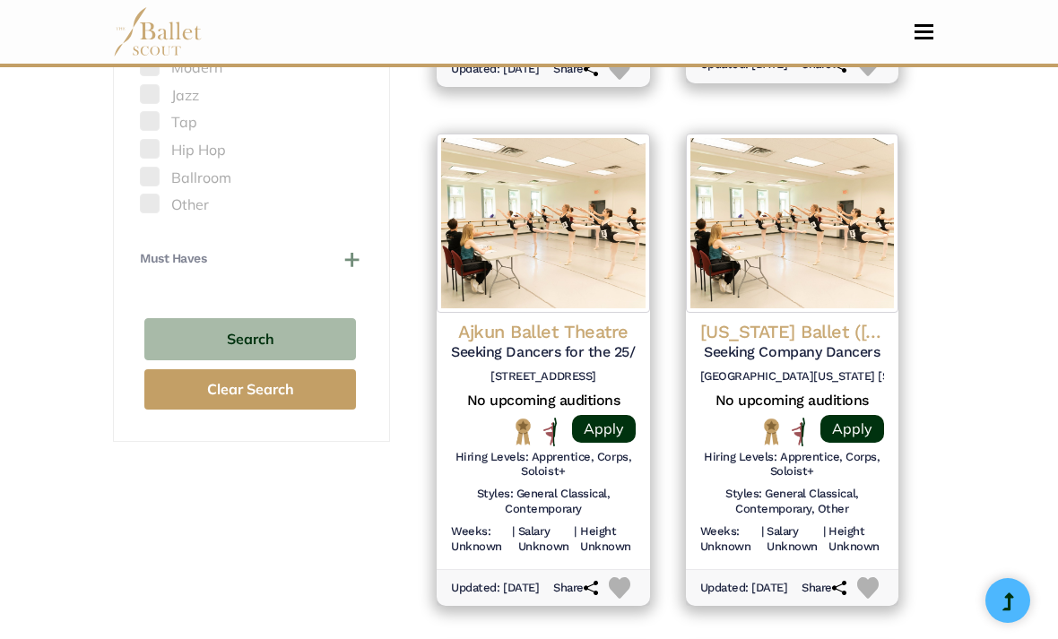
scroll to position [1934, 0]
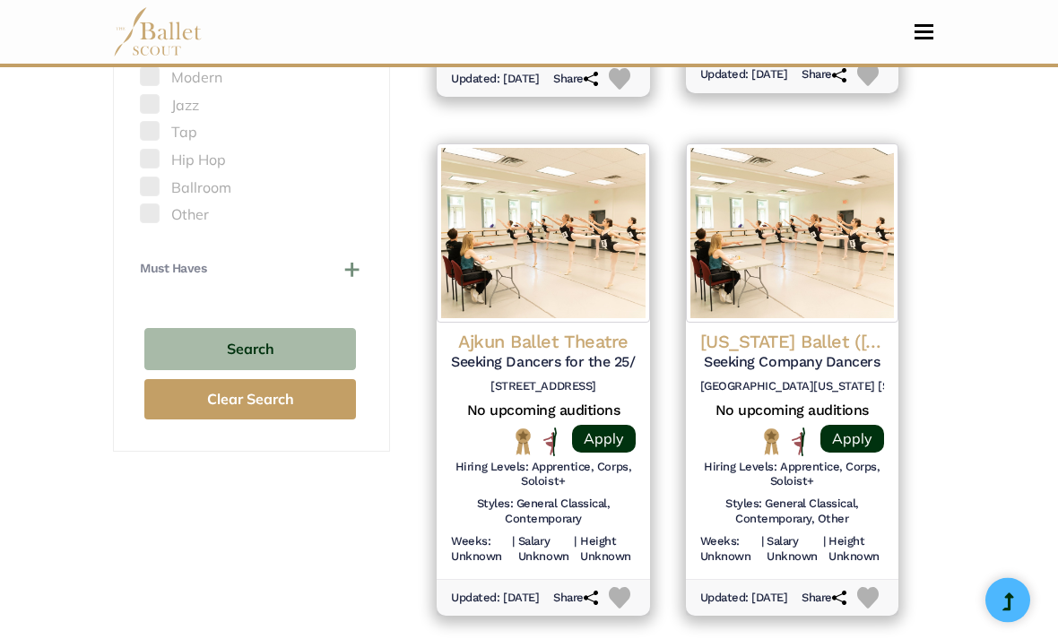
click at [308, 380] on button "Clear Search" at bounding box center [250, 400] width 212 height 40
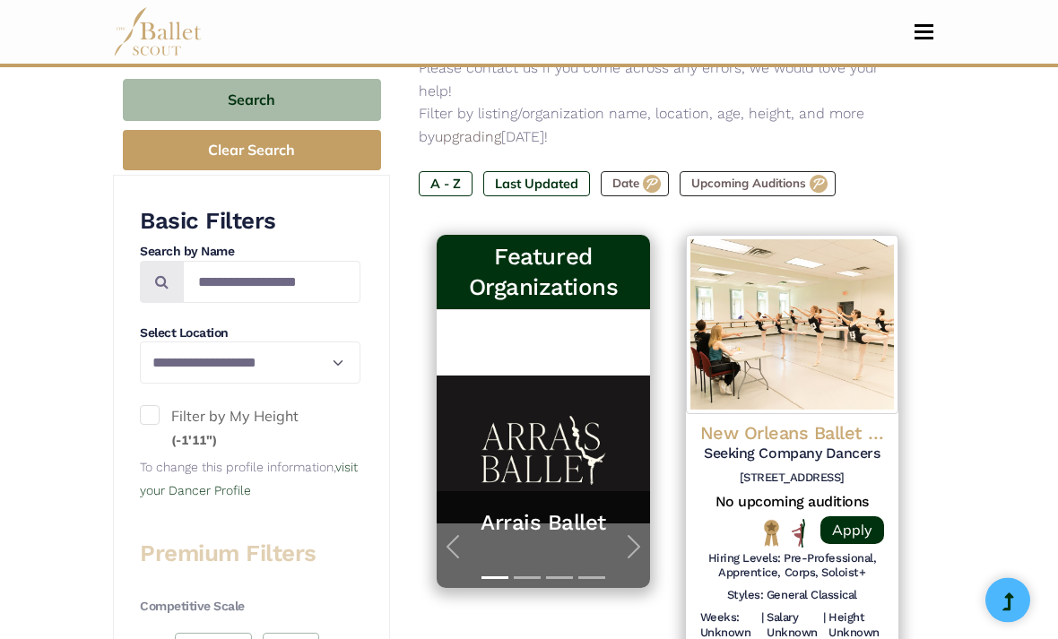
scroll to position [317, 0]
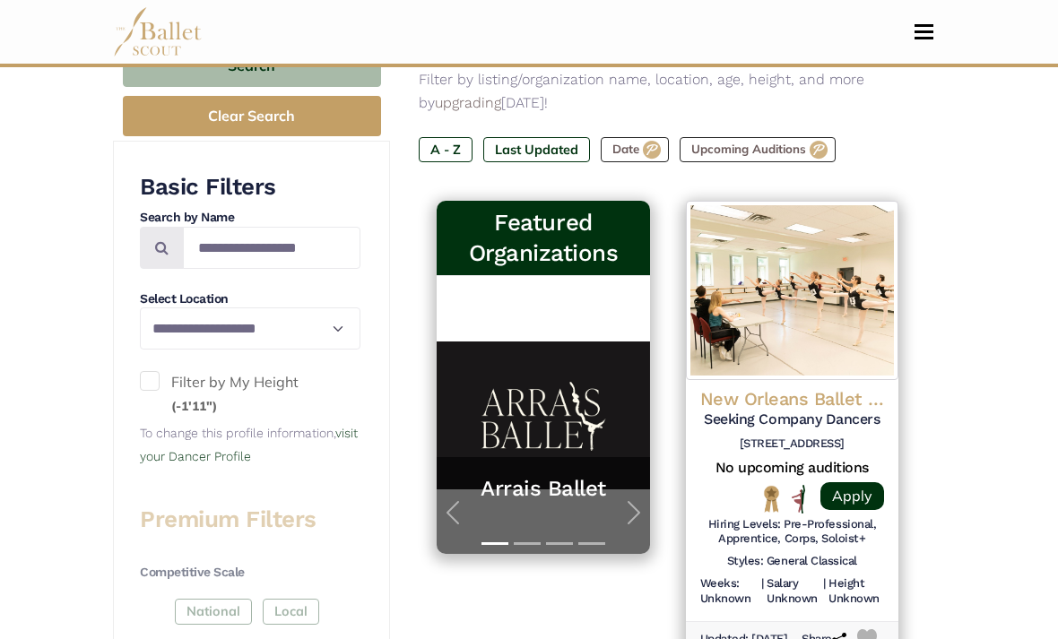
click at [452, 137] on label "A - Z" at bounding box center [446, 149] width 54 height 25
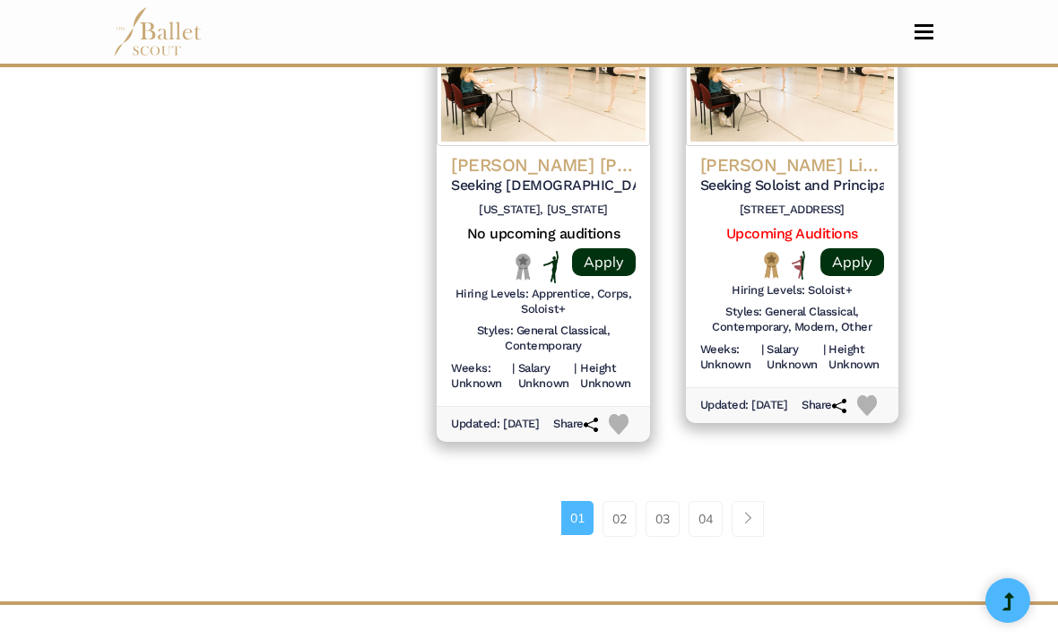
scroll to position [2631, 0]
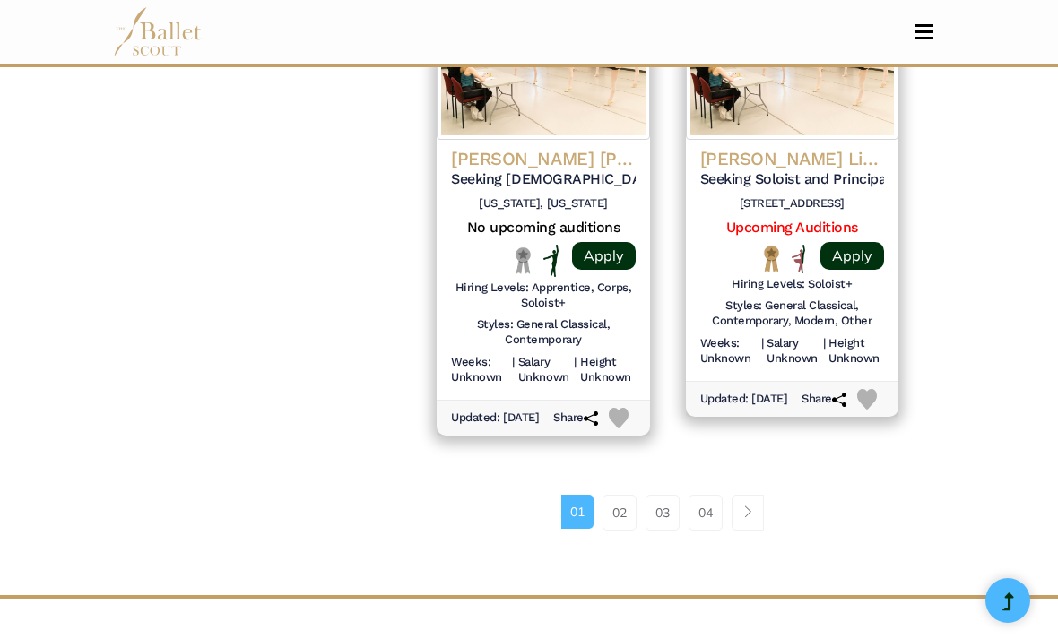
click at [828, 147] on h4 "[PERSON_NAME] Lines Ballet" at bounding box center [792, 158] width 184 height 23
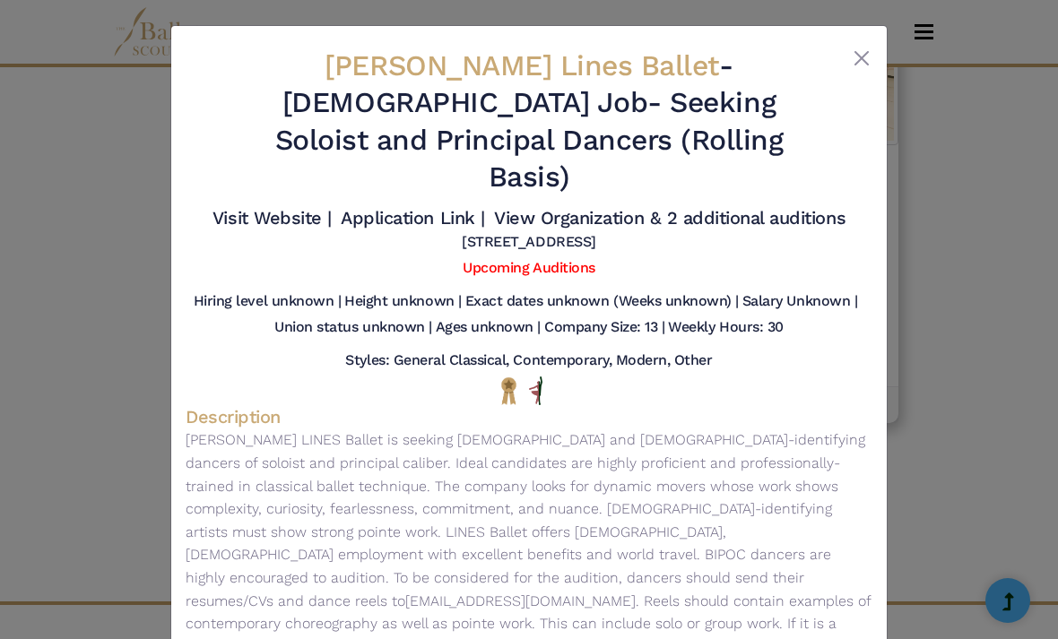
scroll to position [2763, 0]
click at [858, 55] on button "Close" at bounding box center [862, 59] width 22 height 22
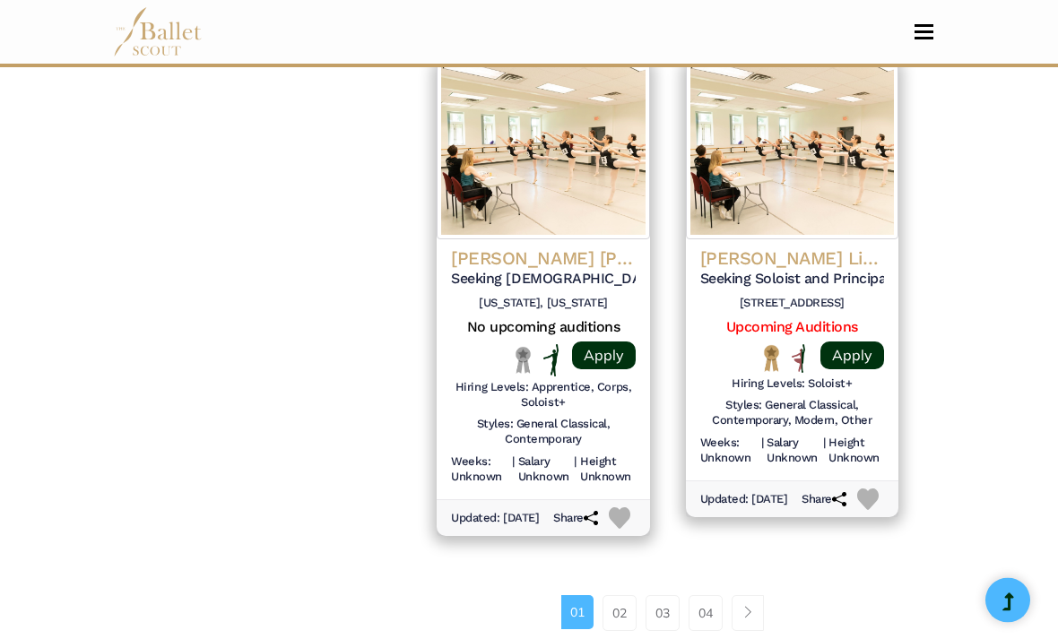
scroll to position [2537, 0]
click at [617, 595] on link "02" at bounding box center [619, 613] width 34 height 36
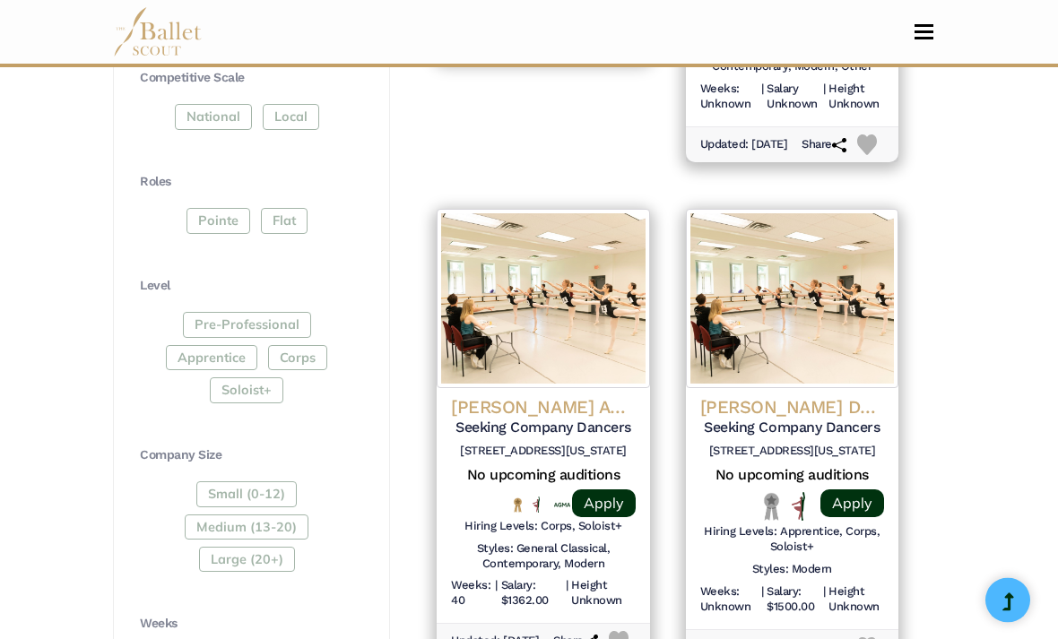
scroll to position [817, 0]
